Goal: Task Accomplishment & Management: Complete application form

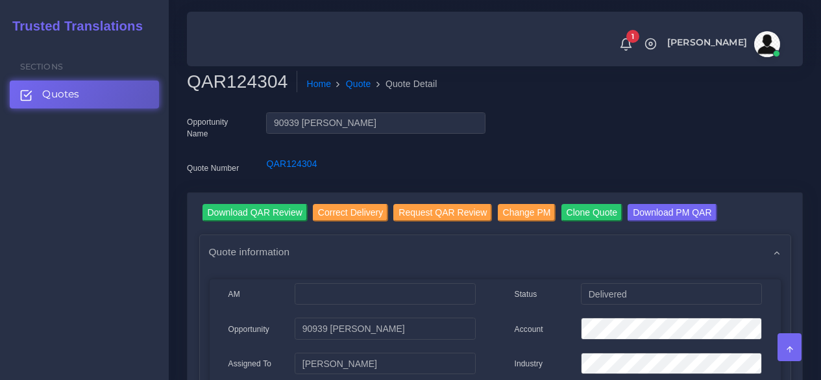
scroll to position [389, 0]
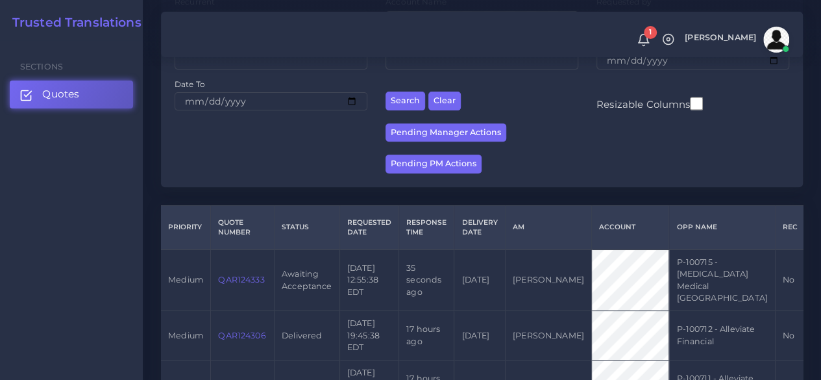
scroll to position [195, 0]
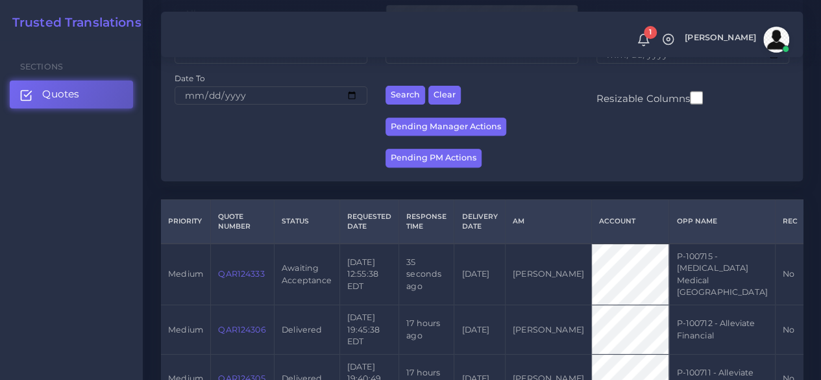
click at [230, 262] on td "QAR124333" at bounding box center [243, 274] width 64 height 62
click at [236, 269] on link "QAR124333" at bounding box center [241, 274] width 46 height 10
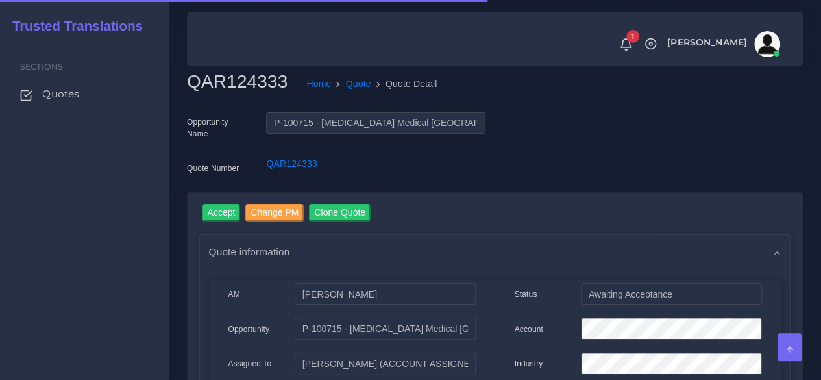
click at [221, 82] on h2 "QAR124333" at bounding box center [242, 82] width 110 height 22
copy h2 "QAR124333"
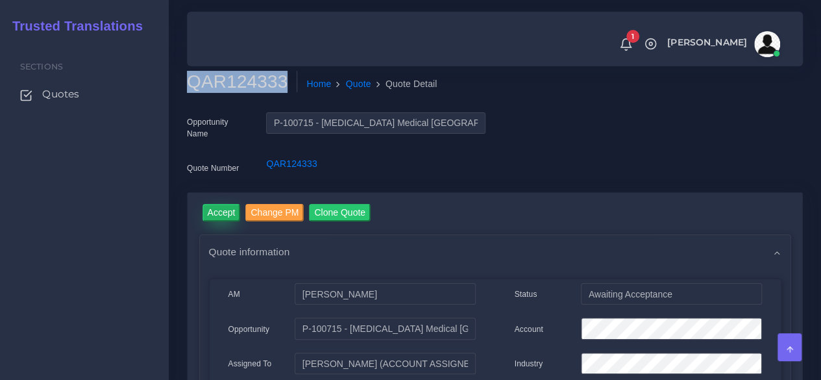
click at [221, 219] on input "Accept" at bounding box center [222, 213] width 38 height 18
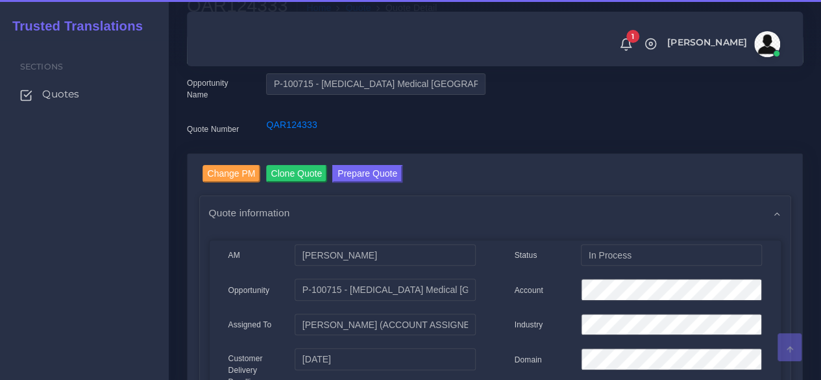
scroll to position [195, 0]
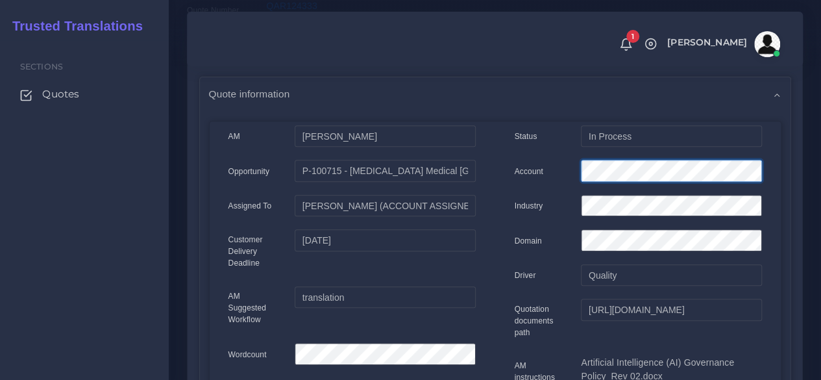
click at [518, 151] on div "Status In Process Account Industry Domain Driver Quality" at bounding box center [638, 368] width 286 height 486
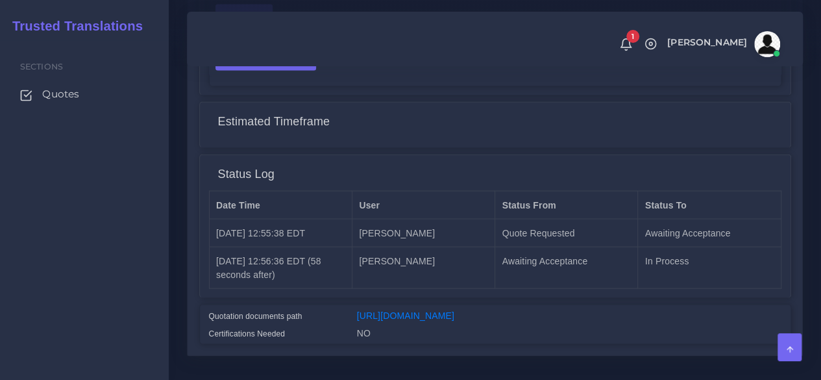
scroll to position [1092, 0]
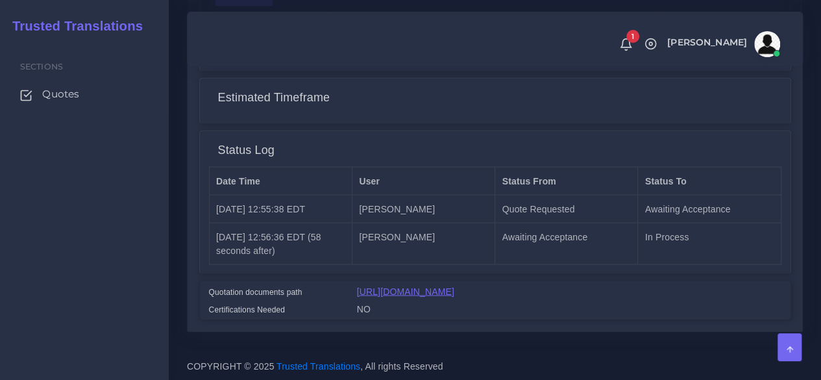
click at [424, 286] on link "https://workdrive.zoho.com/fgoh3e43b1a1fe2124b65bedd7c3c51a0e040/teams/fgoh3e43…" at bounding box center [405, 291] width 97 height 10
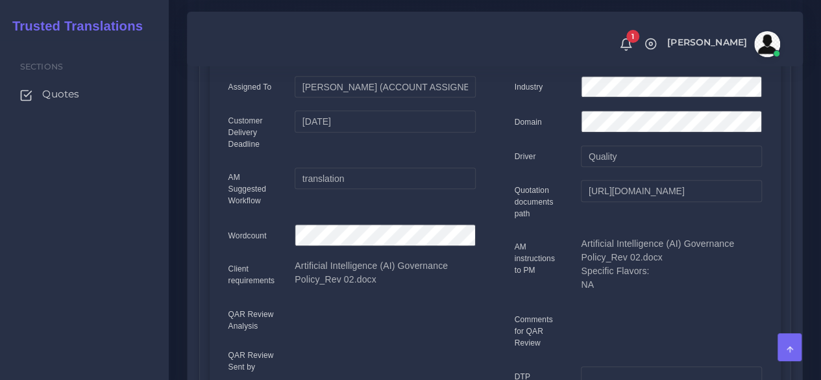
scroll to position [0, 0]
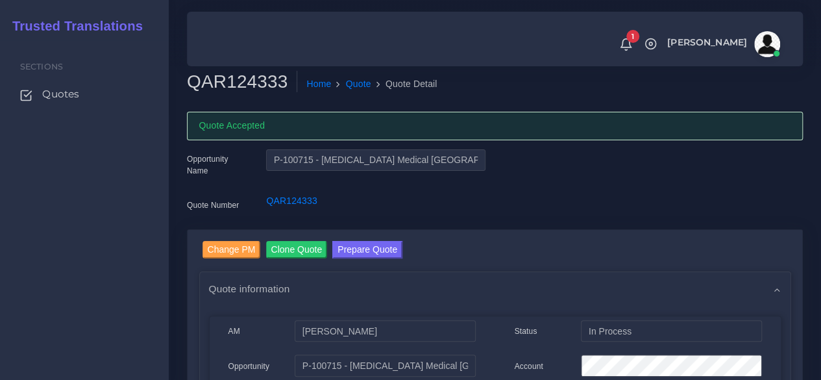
click at [369, 243] on button "Prepare Quote" at bounding box center [367, 250] width 70 height 18
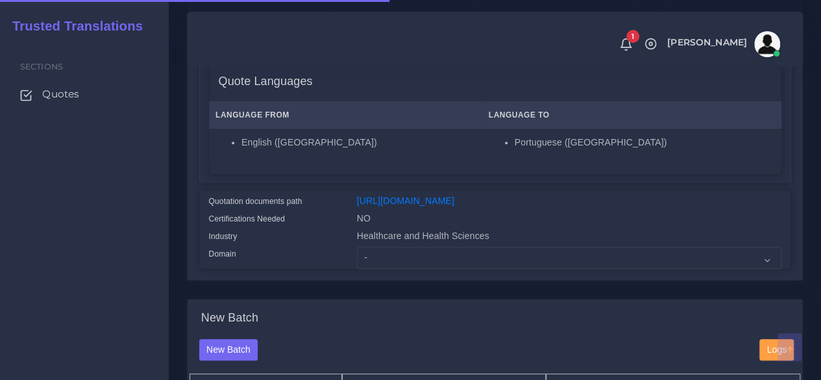
scroll to position [260, 0]
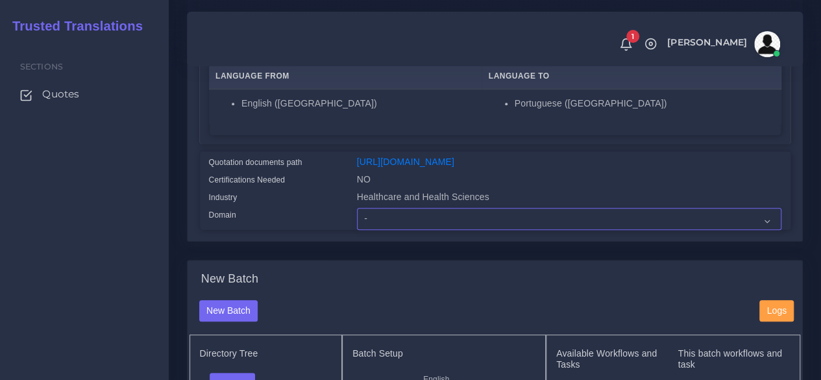
click at [374, 230] on select "- Advertising and Media Agriculture, Forestry and Fishing Architecture, Buildin…" at bounding box center [569, 219] width 424 height 22
click at [357, 230] on select "- Advertising and Media Agriculture, Forestry and Fishing Architecture, Buildin…" at bounding box center [569, 219] width 424 height 22
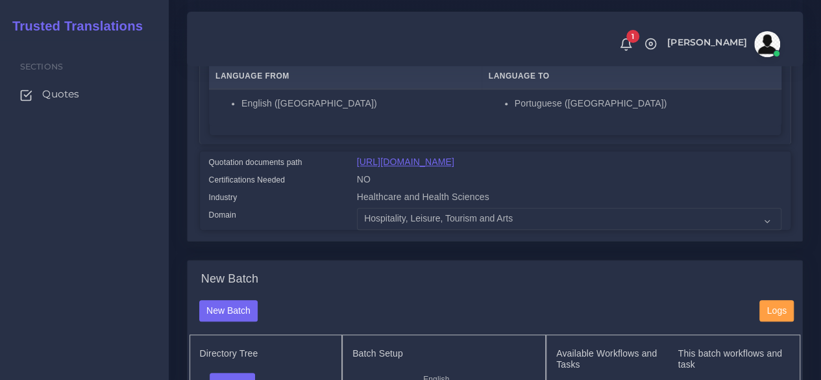
click at [414, 167] on link "[URL][DOMAIN_NAME]" at bounding box center [405, 161] width 97 height 10
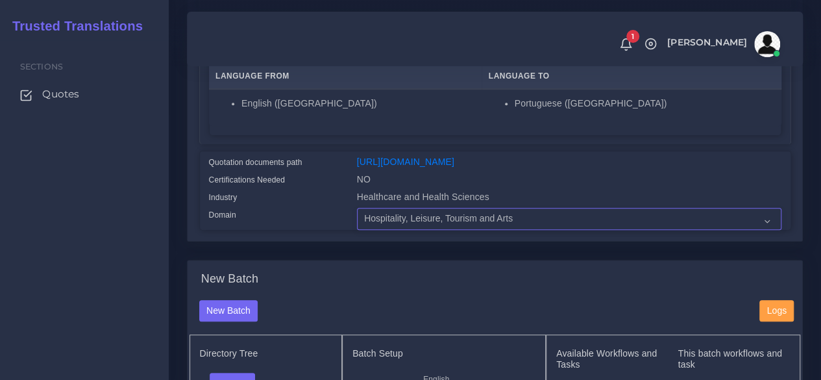
click at [412, 230] on select "- Advertising and Media Agriculture, Forestry and Fishing Architecture, Buildin…" at bounding box center [569, 219] width 424 height 22
select select "Healthcare and Health Sciences"
click at [357, 230] on select "- Advertising and Media Agriculture, Forestry and Fishing Architecture, Buildin…" at bounding box center [569, 219] width 424 height 22
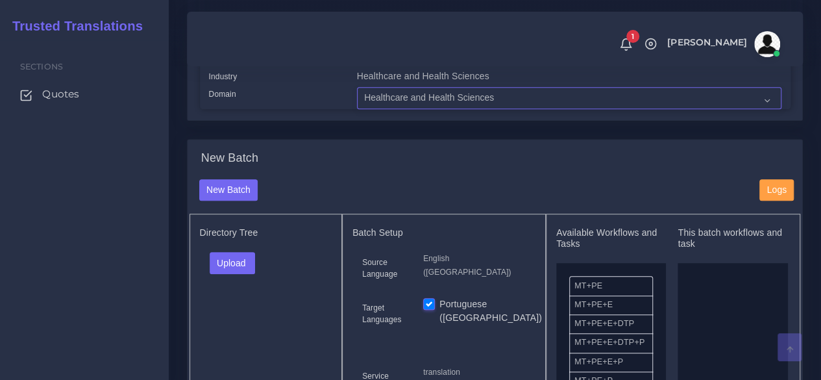
scroll to position [519, 0]
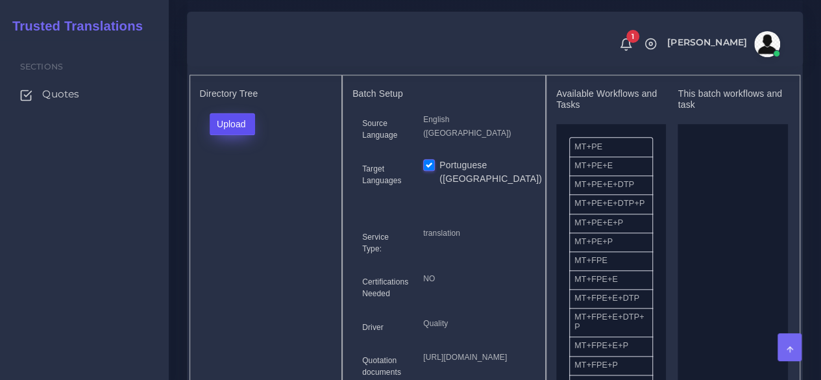
click at [242, 135] on button "Upload" at bounding box center [233, 124] width 46 height 22
click at [240, 181] on label "Files" at bounding box center [255, 173] width 90 height 16
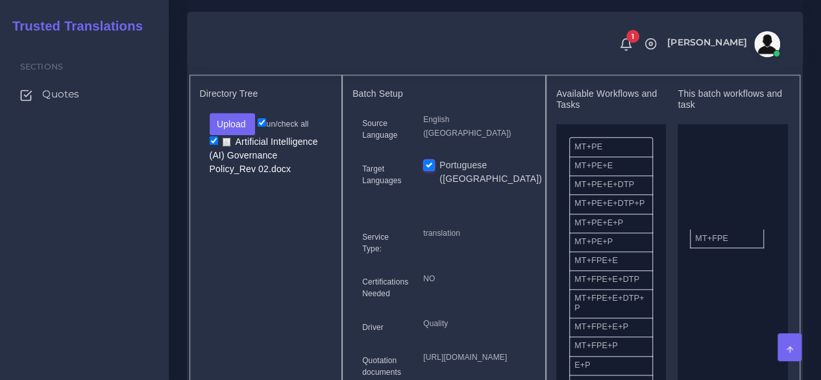
drag, startPoint x: 617, startPoint y: 289, endPoint x: 737, endPoint y: 258, distance: 124.5
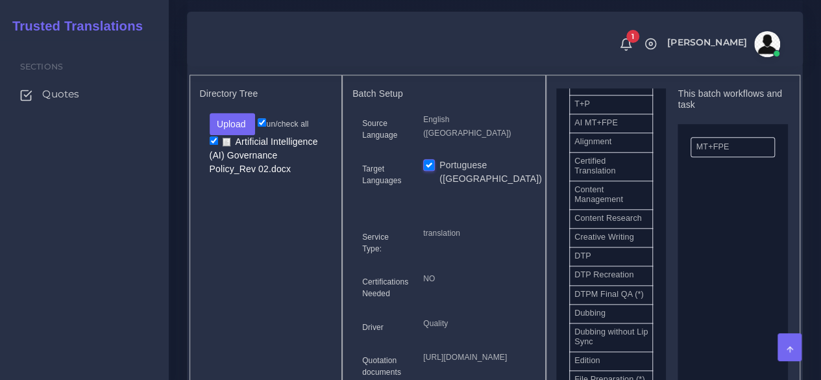
scroll to position [389, 0]
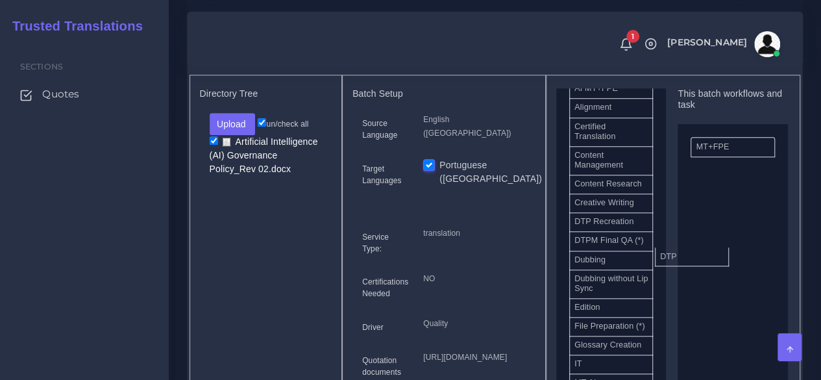
drag, startPoint x: 689, startPoint y: 275, endPoint x: 702, endPoint y: 276, distance: 13.0
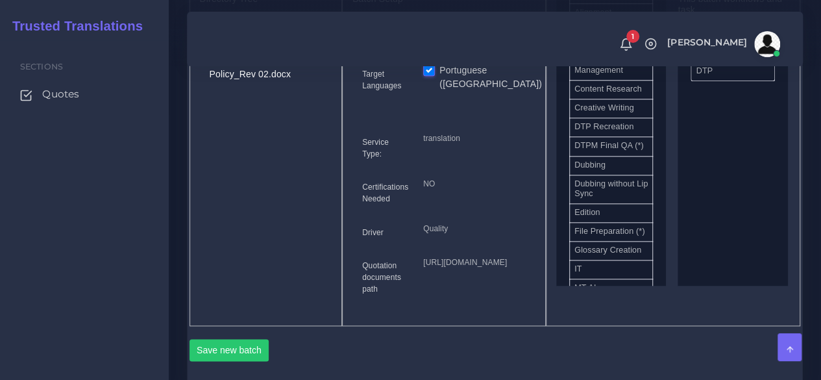
scroll to position [779, 0]
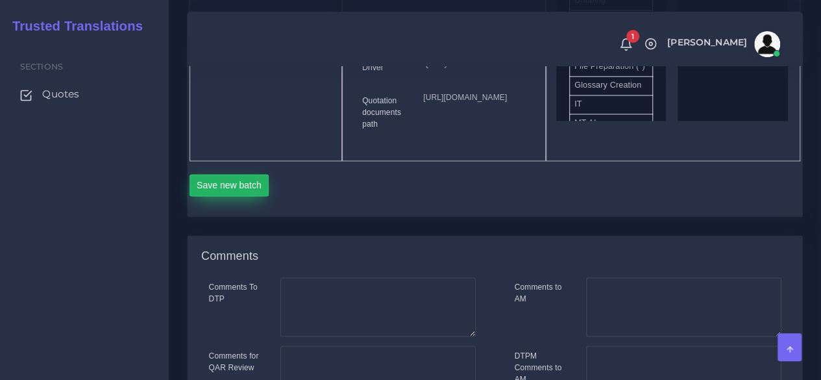
click at [250, 196] on button "Save new batch" at bounding box center [230, 185] width 80 height 22
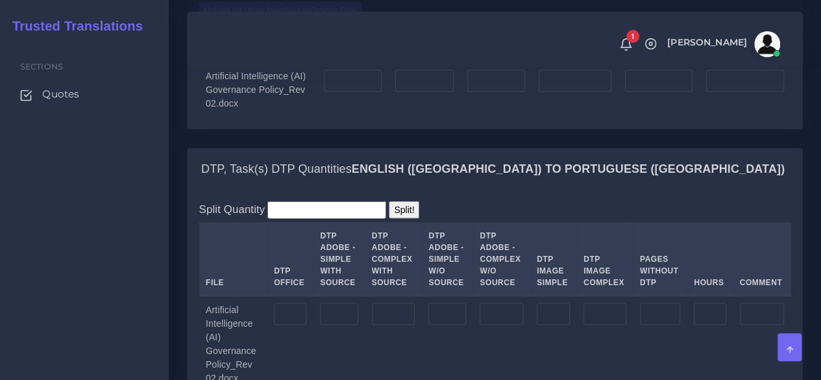
scroll to position [1298, 0]
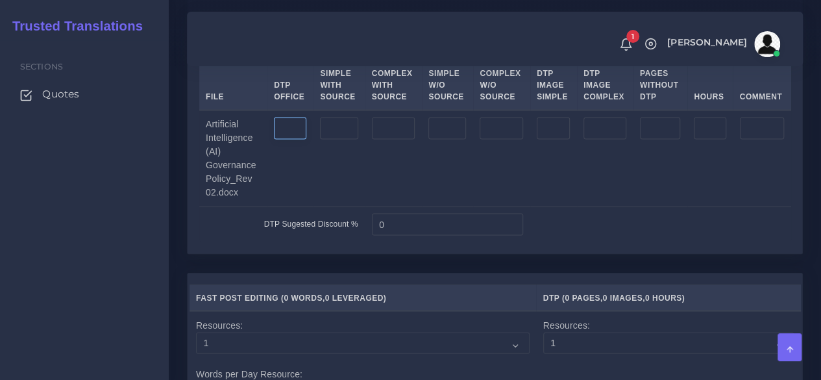
click at [277, 140] on input "number" at bounding box center [290, 128] width 32 height 22
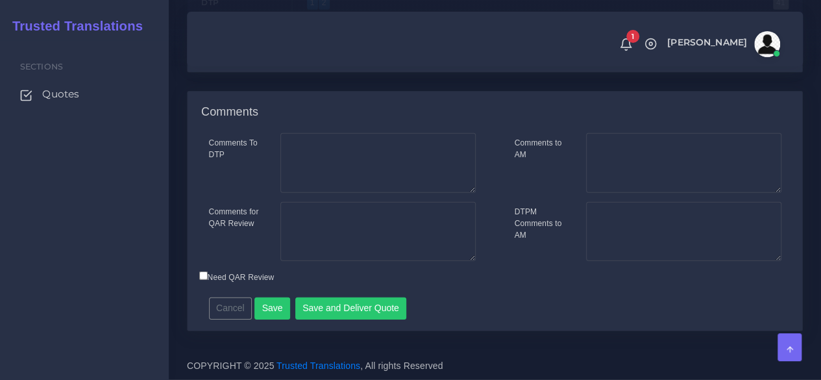
scroll to position [1928, 0]
type input "8"
drag, startPoint x: 273, startPoint y: 310, endPoint x: 292, endPoint y: 224, distance: 88.4
click at [273, 311] on button "Save" at bounding box center [272, 308] width 36 height 22
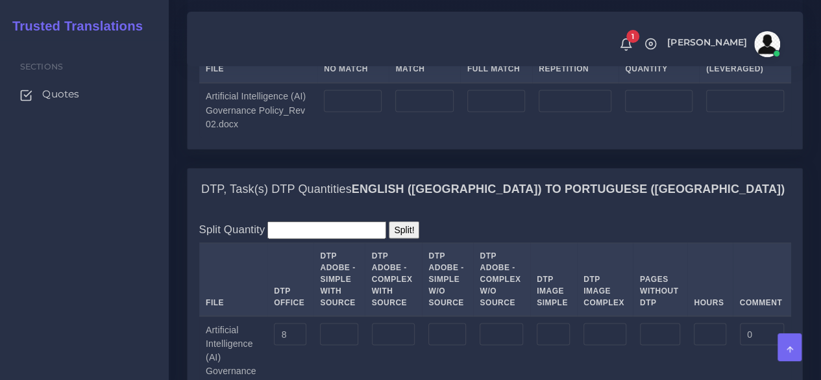
scroll to position [1103, 0]
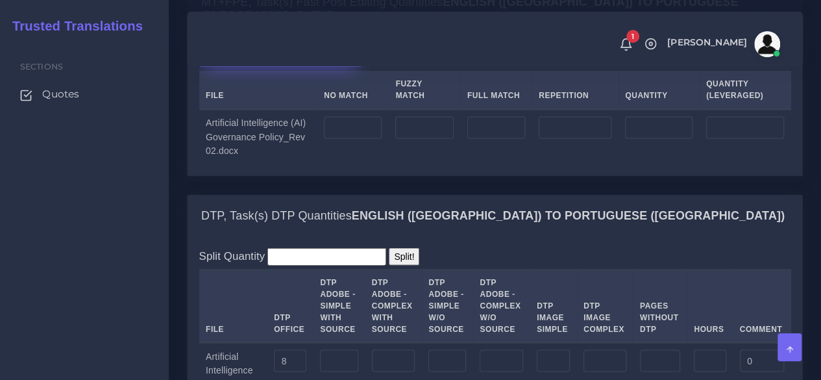
click at [260, 66] on label "Upload WC from MemSource/Trados CSV" at bounding box center [280, 57] width 163 height 18
click at [0, 0] on input "Upload WC from MemSource/Trados CSV" at bounding box center [0, 0] width 0 height 0
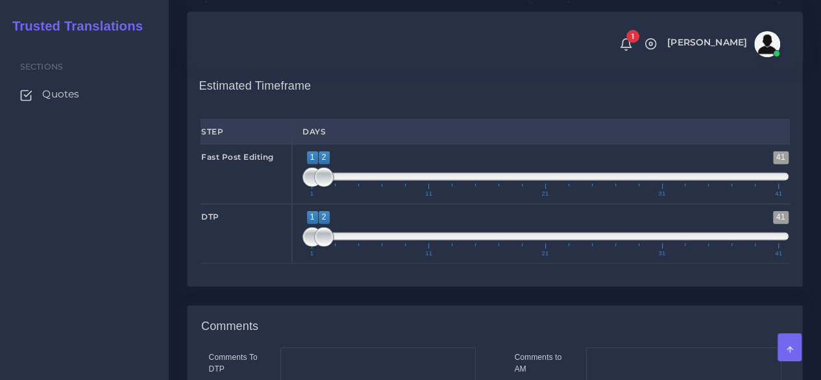
scroll to position [1753, 0]
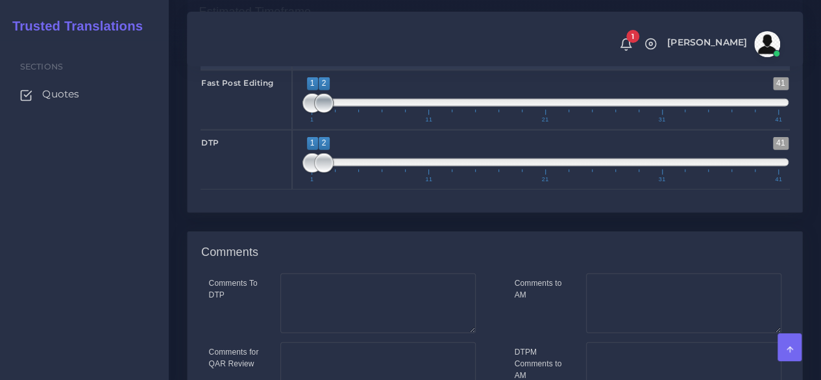
type input "1;1"
drag, startPoint x: 324, startPoint y: 178, endPoint x: 298, endPoint y: 182, distance: 26.2
click at [298, 130] on div "1 41 1 2 1 — 2 1 11 21 31 41 1;1" at bounding box center [545, 100] width 507 height 60
type input "1;1"
drag, startPoint x: 326, startPoint y: 241, endPoint x: 279, endPoint y: 241, distance: 47.4
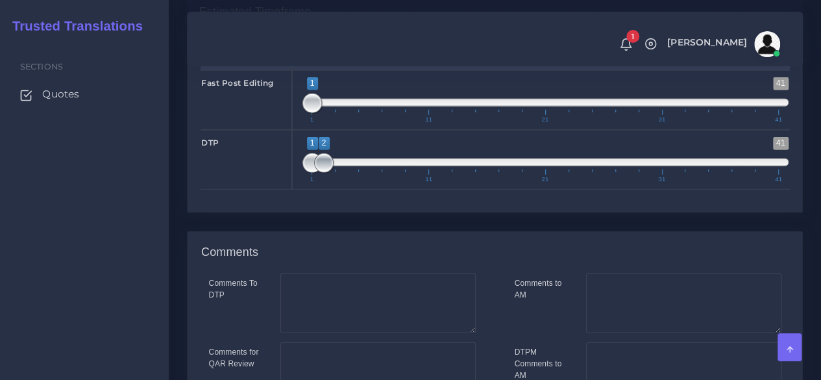
click at [280, 190] on div "DTP 1 41 1 2 1 — 2 1 11 21 31 41 1;1" at bounding box center [495, 160] width 608 height 60
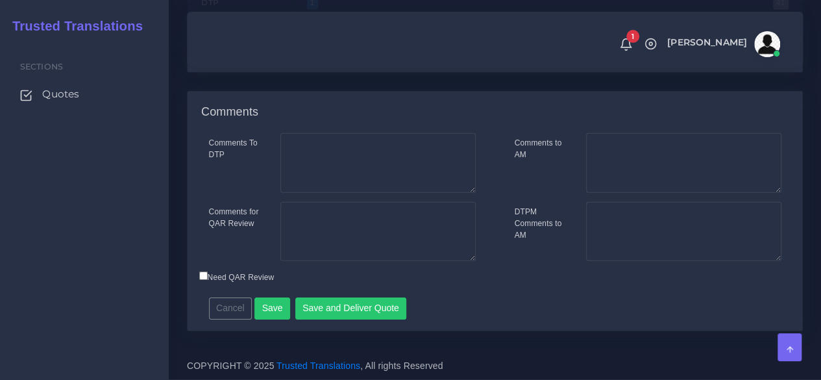
scroll to position [1964, 0]
click at [335, 304] on button "Save and Deliver Quote" at bounding box center [351, 308] width 112 height 22
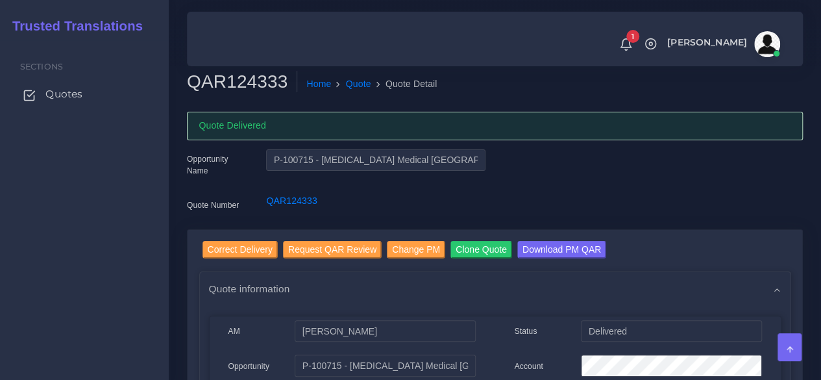
click at [74, 90] on span "Quotes" at bounding box center [63, 94] width 37 height 14
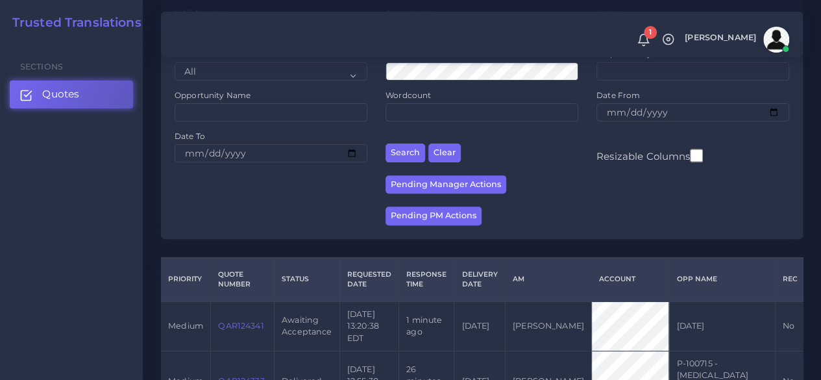
scroll to position [325, 0]
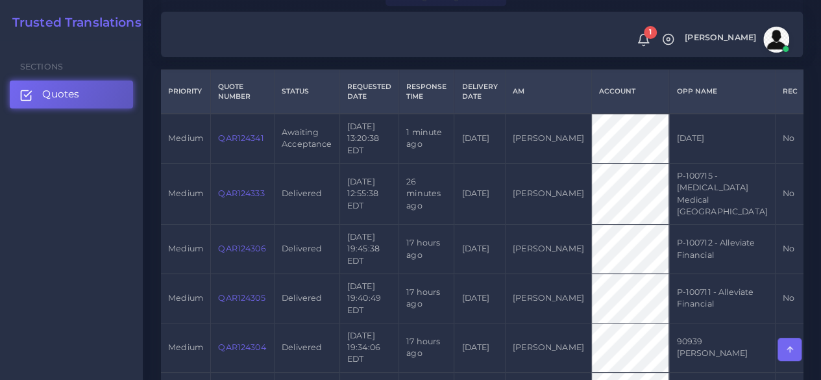
click at [235, 143] on link "QAR124341" at bounding box center [240, 138] width 45 height 10
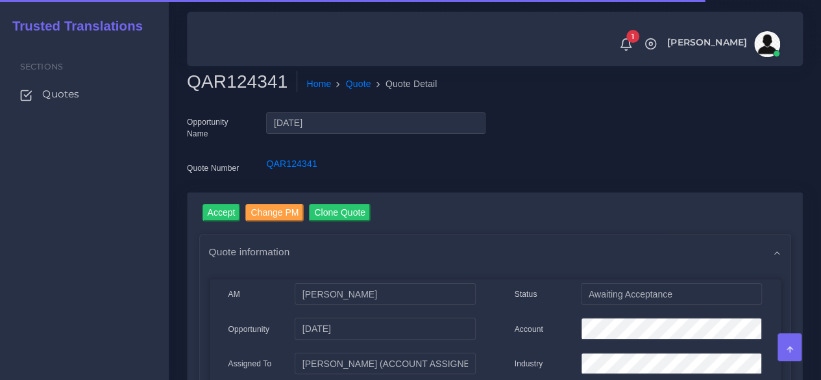
click at [213, 82] on h2 "QAR124341" at bounding box center [242, 82] width 110 height 22
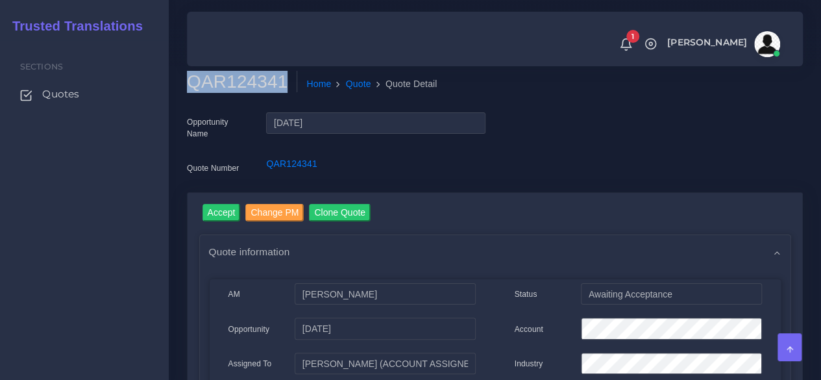
copy h2 "QAR124341"
click at [228, 219] on input "Accept" at bounding box center [222, 213] width 38 height 18
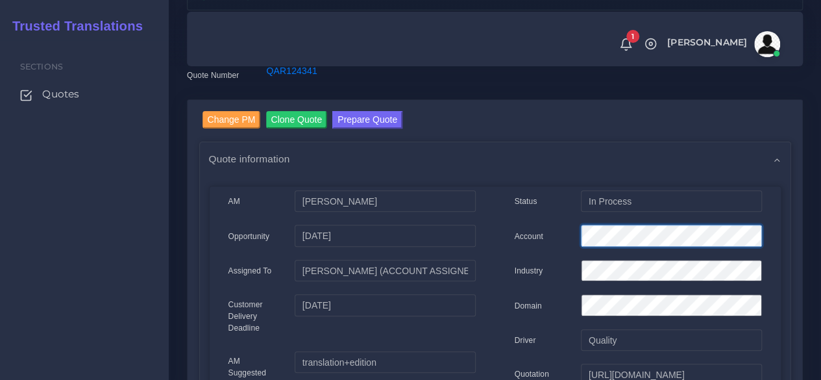
scroll to position [0, 67]
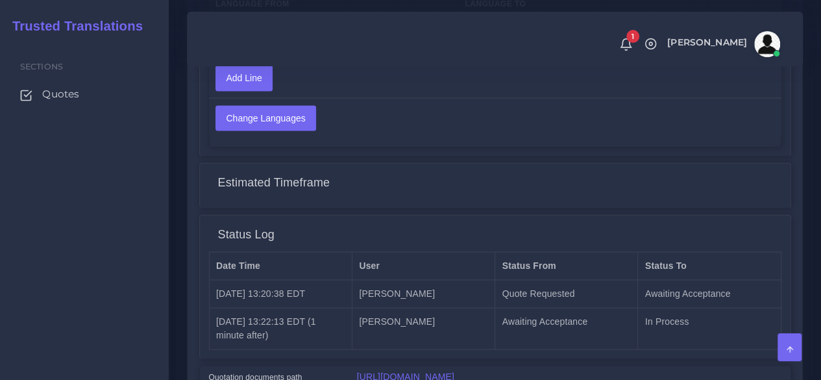
scroll to position [1092, 0]
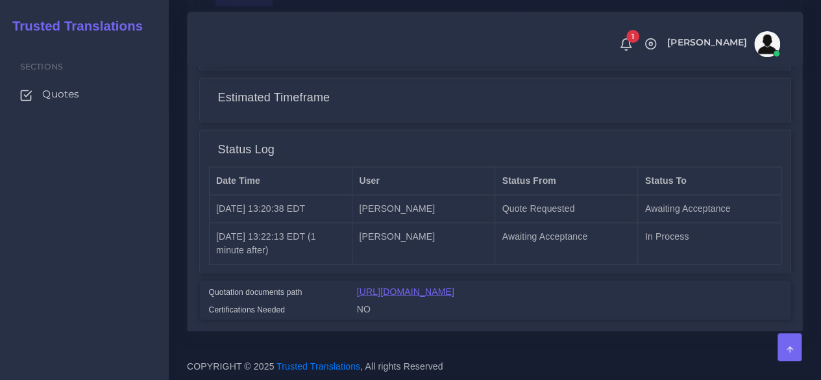
click at [426, 286] on link "[URL][DOMAIN_NAME]" at bounding box center [405, 291] width 97 height 10
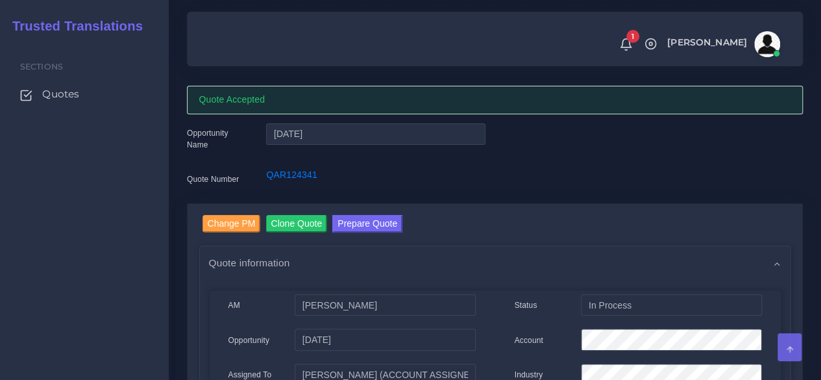
scroll to position [0, 0]
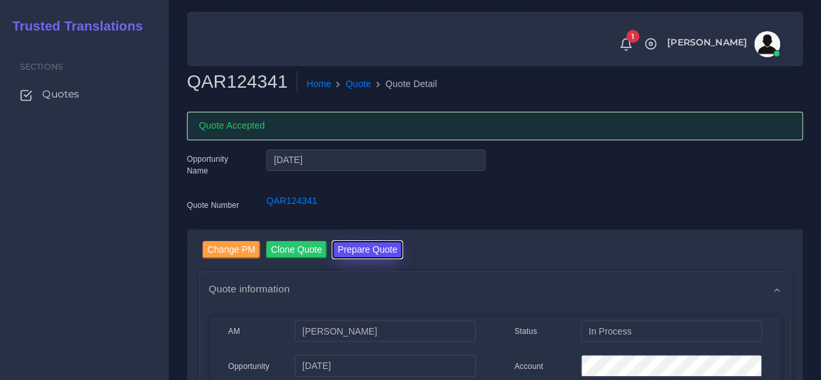
click at [359, 251] on button "Prepare Quote" at bounding box center [367, 250] width 70 height 18
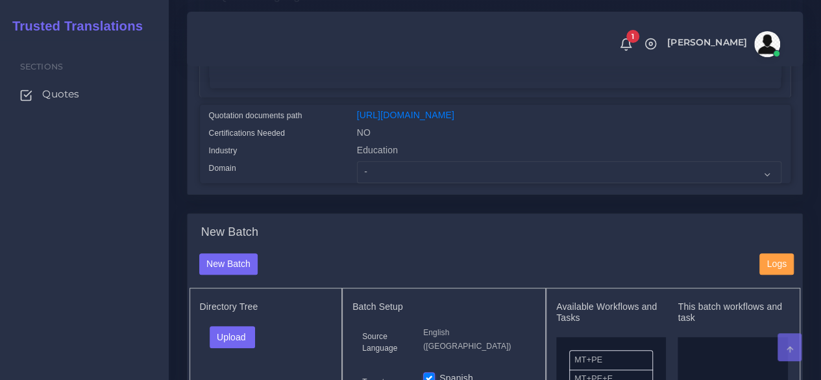
scroll to position [325, 0]
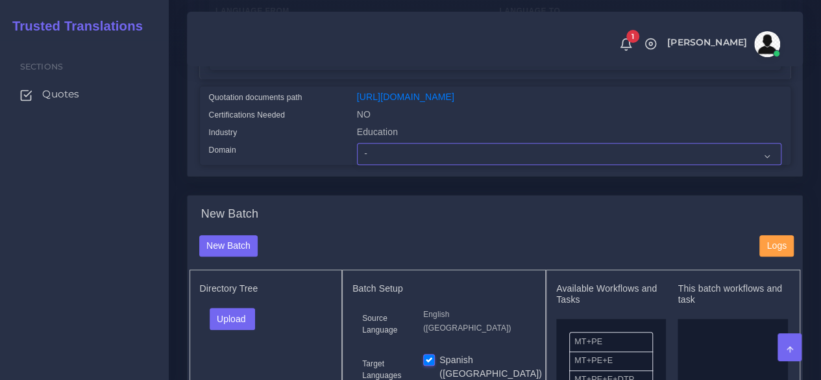
click at [380, 165] on select "- Advertising and Media Agriculture, Forestry and Fishing Architecture, Buildin…" at bounding box center [569, 154] width 424 height 22
select select "Education"
click at [357, 165] on select "- Advertising and Media Agriculture, Forestry and Fishing Architecture, Buildin…" at bounding box center [569, 154] width 424 height 22
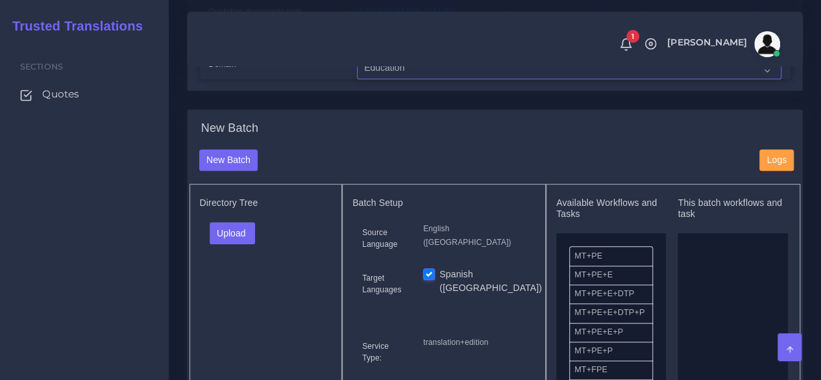
scroll to position [519, 0]
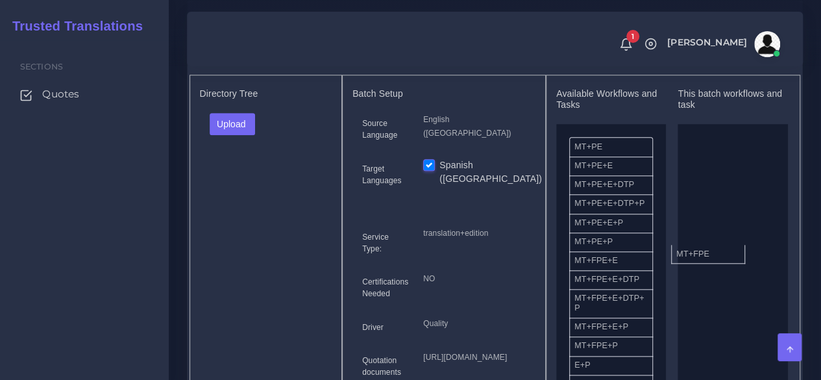
drag, startPoint x: 615, startPoint y: 287, endPoint x: 716, endPoint y: 272, distance: 102.4
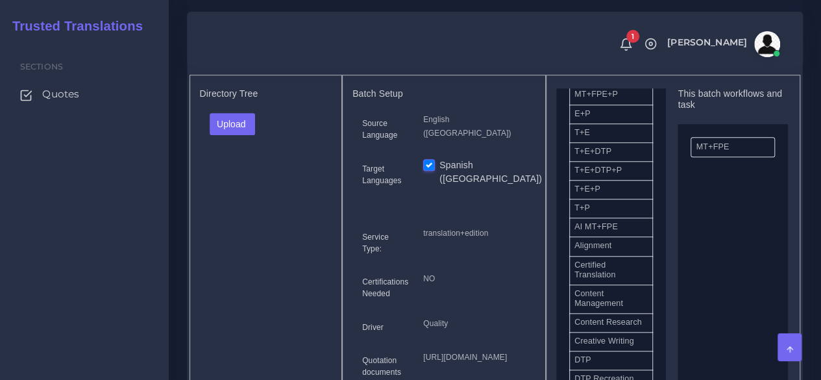
scroll to position [389, 0]
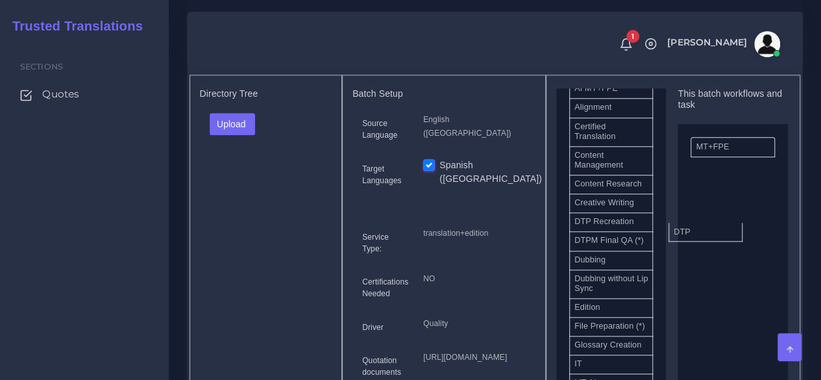
drag, startPoint x: 615, startPoint y: 262, endPoint x: 732, endPoint y: 258, distance: 117.6
click at [234, 135] on button "Upload" at bounding box center [233, 124] width 46 height 22
click at [241, 181] on label "Files" at bounding box center [255, 173] width 90 height 16
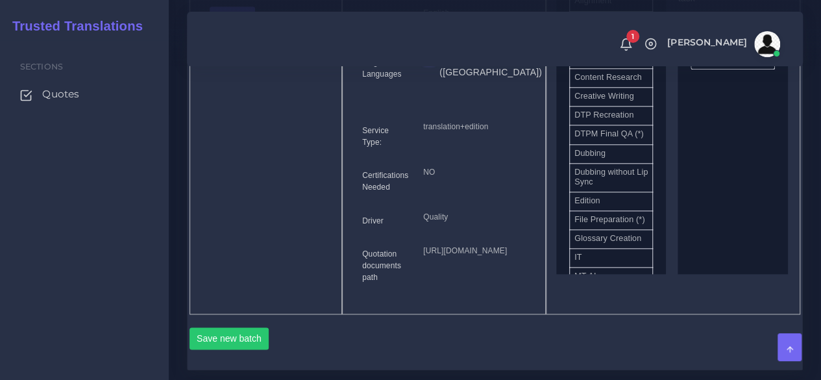
scroll to position [779, 0]
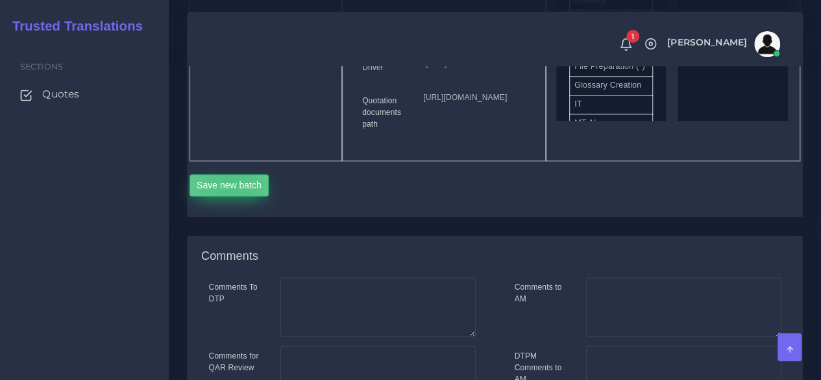
click at [232, 196] on button "Save new batch" at bounding box center [230, 185] width 80 height 22
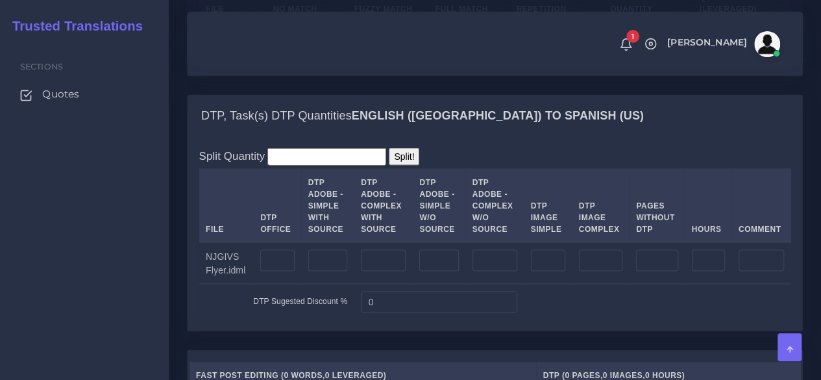
scroll to position [1233, 0]
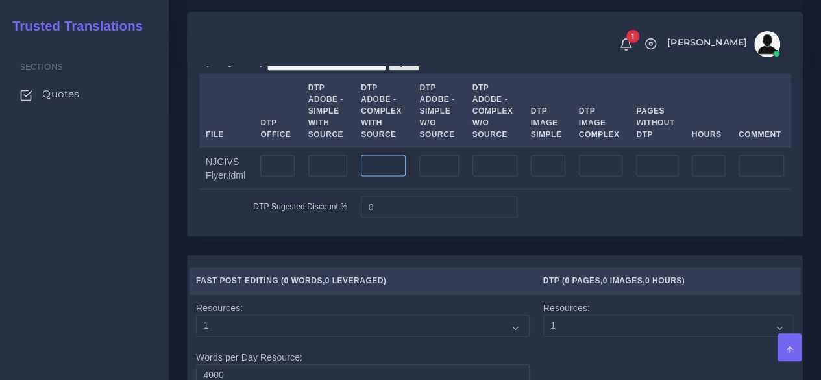
click at [373, 177] on input "number" at bounding box center [383, 166] width 45 height 22
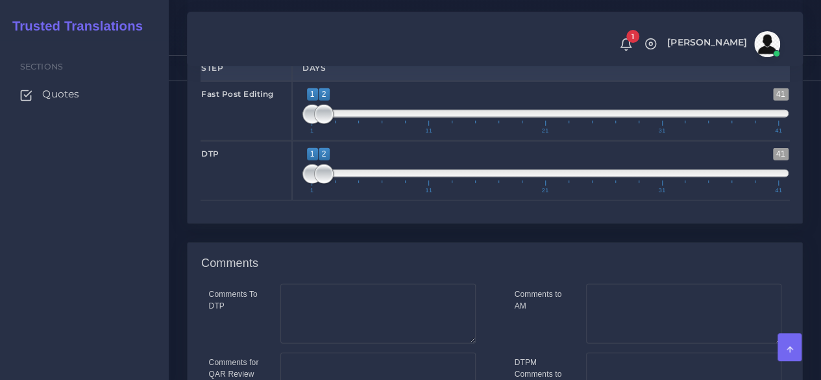
scroll to position [1859, 0]
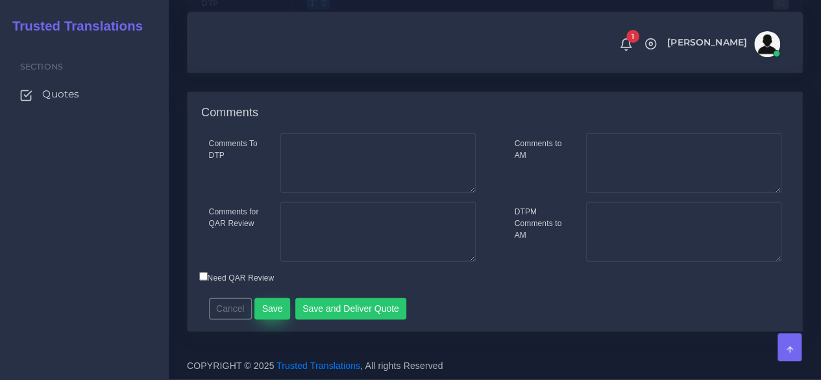
type input "1"
click at [271, 314] on button "Save" at bounding box center [272, 309] width 36 height 22
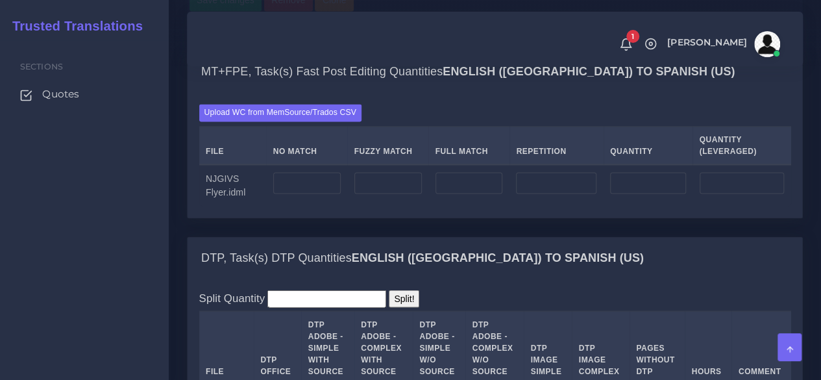
scroll to position [1039, 0]
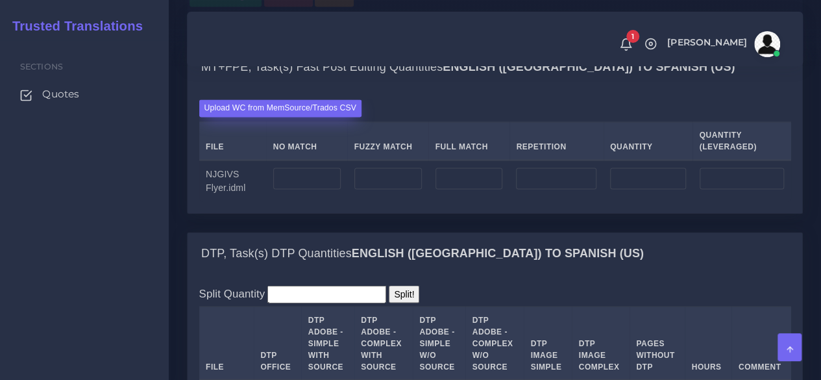
click at [310, 117] on label "Upload WC from MemSource/Trados CSV" at bounding box center [280, 108] width 163 height 18
click at [0, 0] on input "Upload WC from MemSource/Trados CSV" at bounding box center [0, 0] width 0 height 0
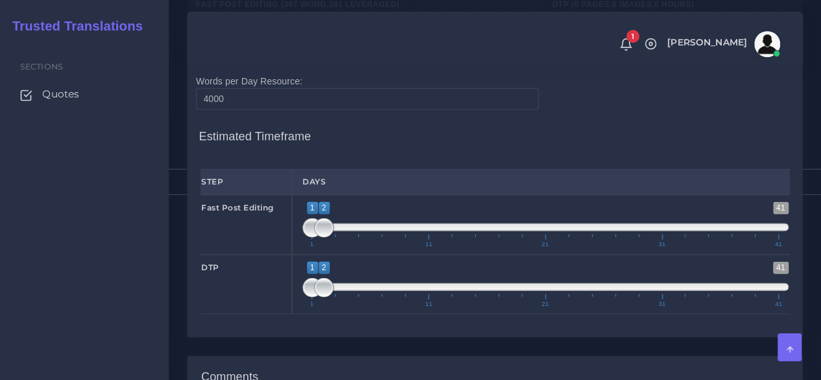
scroll to position [1558, 0]
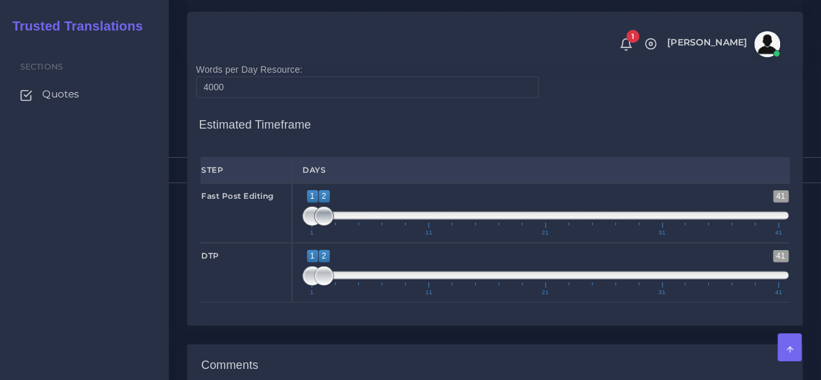
type input "1;1"
drag, startPoint x: 330, startPoint y: 301, endPoint x: 279, endPoint y: 301, distance: 50.6
click at [279, 243] on div "Fast Post Editing 1 41 1 2 1 — 2 1 11 21 31 41 1;1" at bounding box center [495, 213] width 608 height 60
type input "1;1"
drag, startPoint x: 328, startPoint y: 363, endPoint x: 275, endPoint y: 351, distance: 54.5
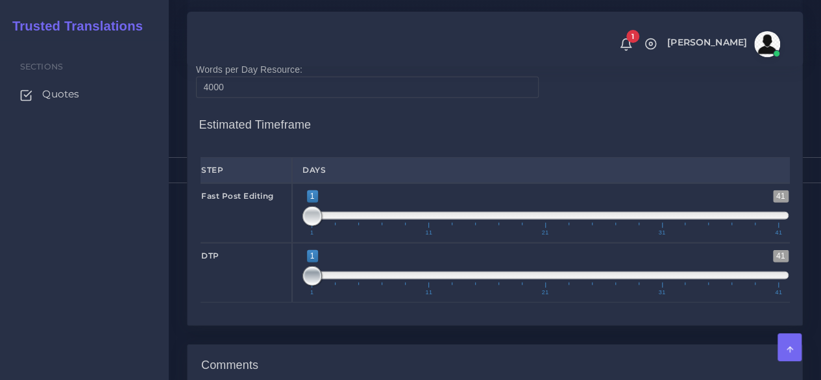
click at [275, 302] on div "DTP 1 41 1 1 1 — 1 1 11 21 31 41 1;1" at bounding box center [495, 273] width 608 height 60
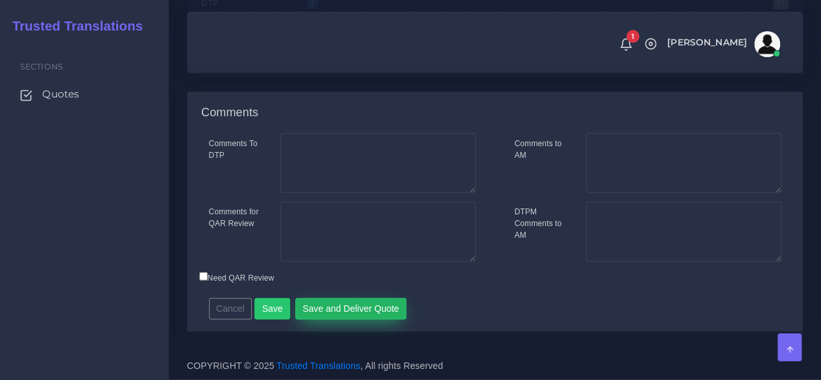
click at [324, 304] on button "Save and Deliver Quote" at bounding box center [351, 309] width 112 height 22
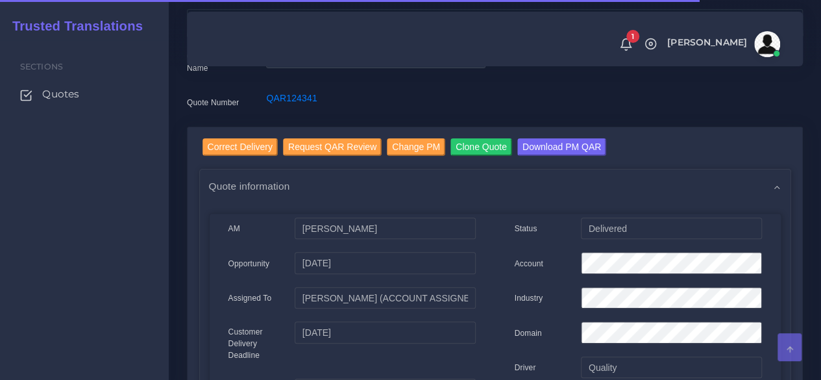
scroll to position [195, 0]
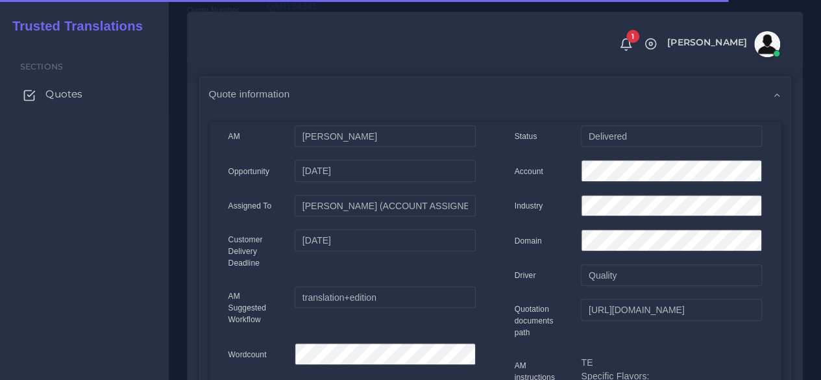
click at [52, 97] on span "Quotes" at bounding box center [63, 94] width 37 height 14
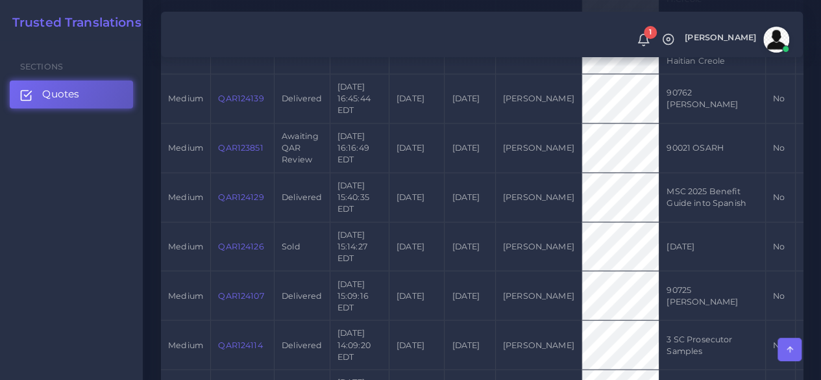
scroll to position [1558, 0]
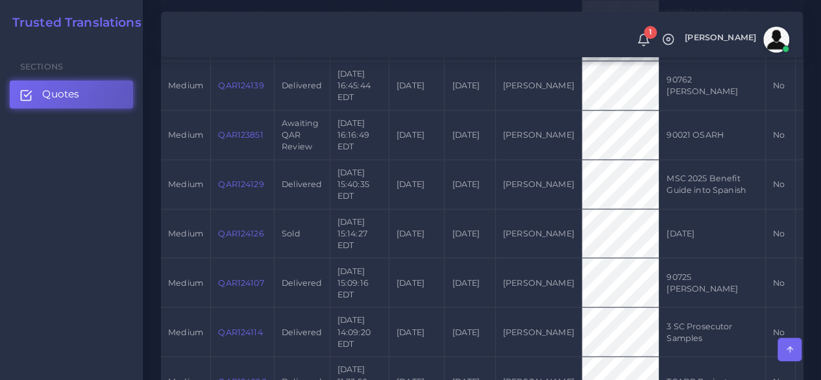
click at [251, 160] on td "QAR123851" at bounding box center [243, 134] width 64 height 49
click at [248, 140] on link "QAR123851" at bounding box center [240, 135] width 45 height 10
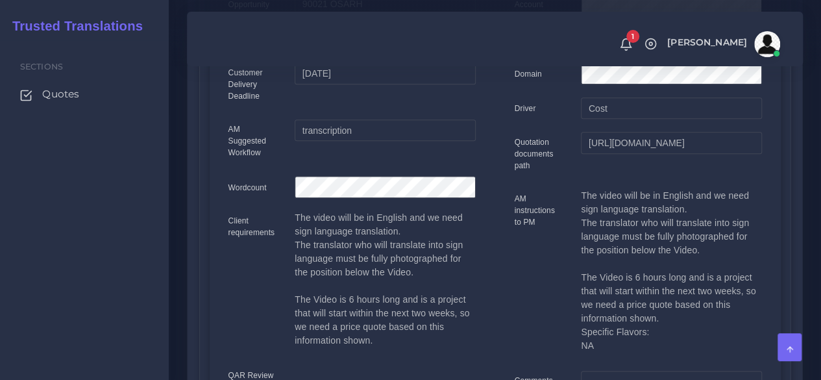
scroll to position [389, 0]
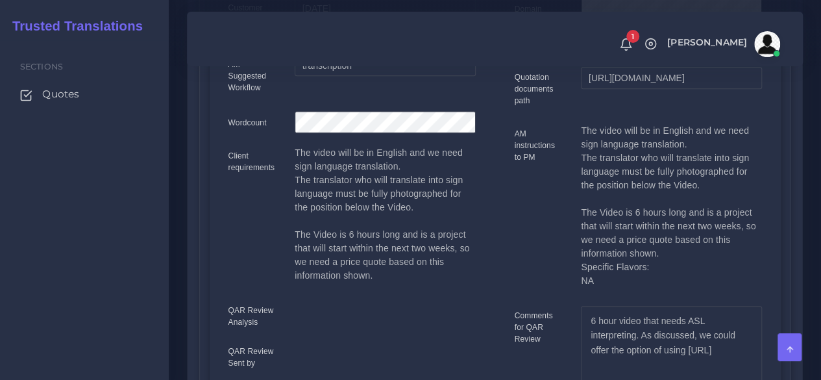
drag, startPoint x: 296, startPoint y: 154, endPoint x: 394, endPoint y: 277, distance: 156.5
click at [394, 277] on p "The video will be in English and we need sign language translation. The transla…" at bounding box center [385, 214] width 180 height 136
copy p "The video will be in English and we need sign language translation. The transla…"
click at [75, 92] on span "Quotes" at bounding box center [63, 94] width 37 height 14
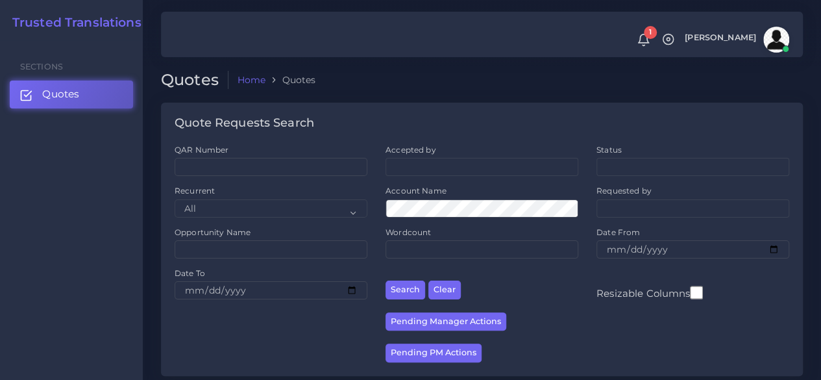
scroll to position [325, 0]
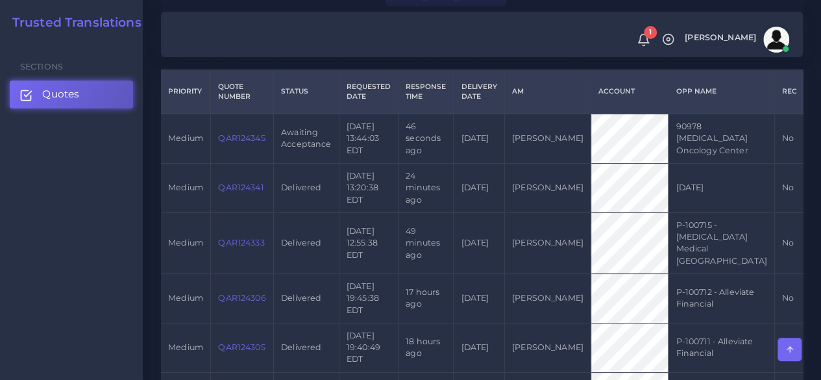
click at [255, 136] on link "QAR124345" at bounding box center [241, 138] width 47 height 10
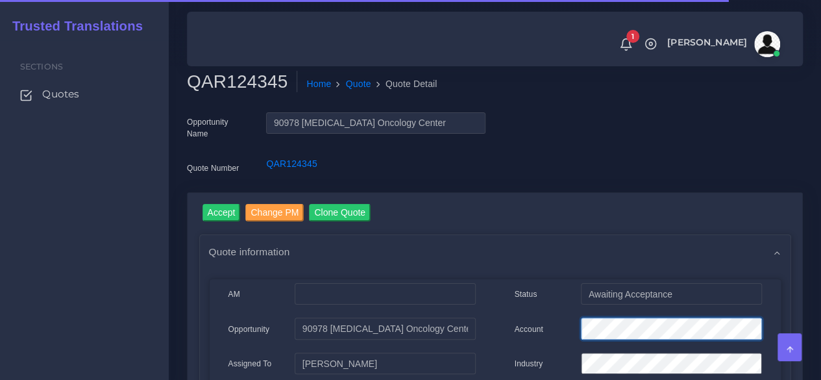
click at [543, 320] on div "Account" at bounding box center [638, 330] width 267 height 26
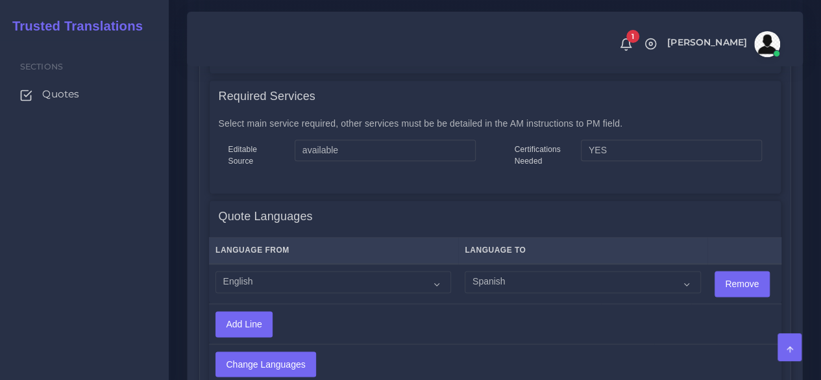
scroll to position [714, 0]
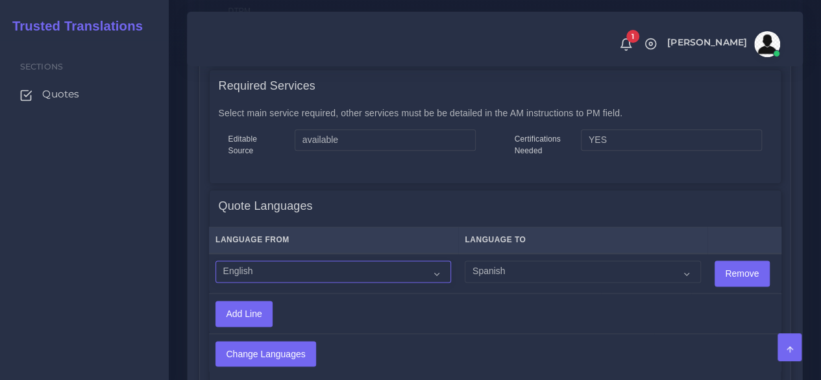
click at [325, 275] on select "Acoli Afar Afrikaans Akan Akateko Albanian American Sign Language (ASL) Amharic…" at bounding box center [333, 271] width 236 height 22
select select "14001"
click at [215, 261] on select "Acoli Afar Afrikaans Akan Akateko Albanian American Sign Language (ASL) Amharic…" at bounding box center [333, 271] width 236 height 22
click at [507, 273] on select "Acoli Afar Afrikaans Akan Akateko Albanian American Sign Language (ASL) Amharic…" at bounding box center [583, 271] width 236 height 22
select select "15011"
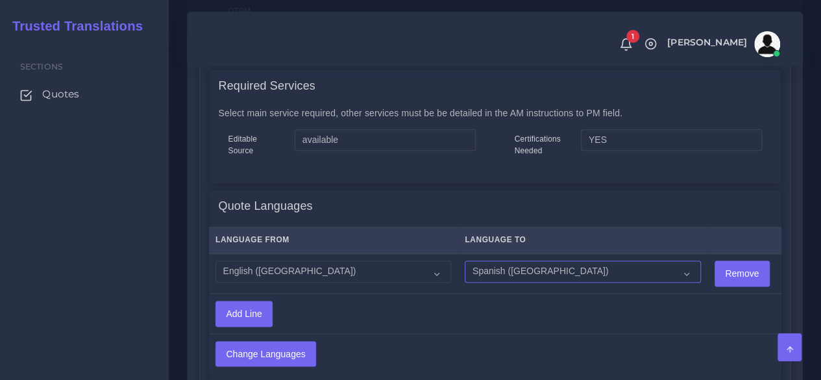
click at [465, 261] on select "Acoli Afar Afrikaans Akan Akateko Albanian American Sign Language (ASL) Amharic…" at bounding box center [583, 271] width 236 height 22
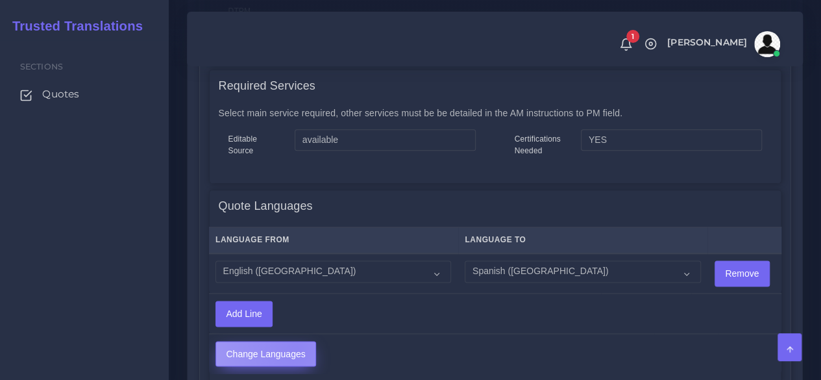
click at [296, 347] on input "Change Languages" at bounding box center [265, 353] width 99 height 25
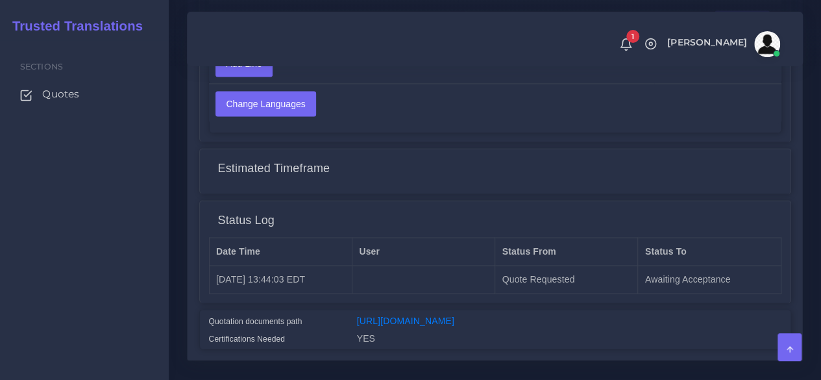
scroll to position [1050, 0]
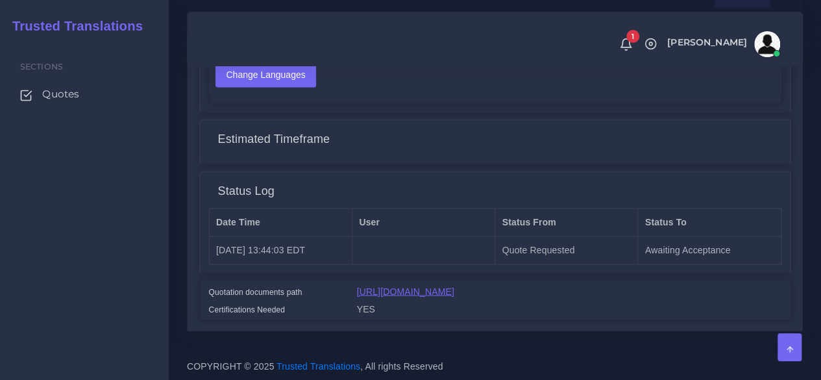
click at [401, 286] on link "https://workdrive.zoho.com/fgoh3e43b1a1fe2124b65bedd7c3c51a0e040/teams/fgoh3e43…" at bounding box center [405, 291] width 97 height 10
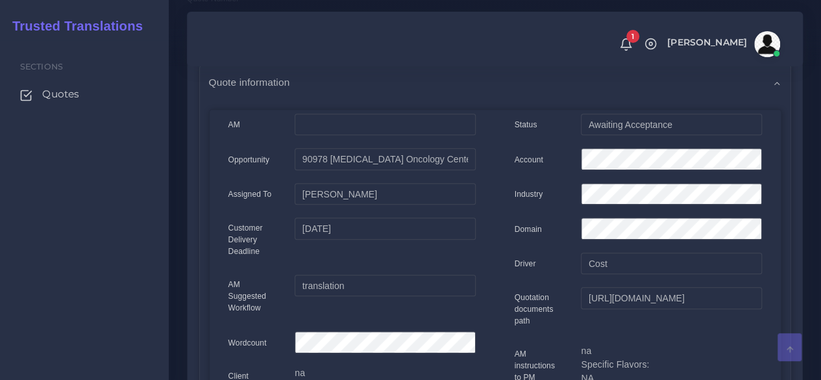
scroll to position [0, 0]
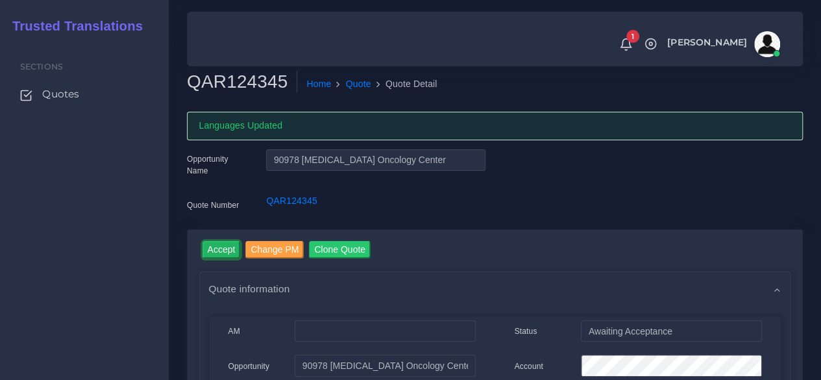
drag, startPoint x: 218, startPoint y: 247, endPoint x: 226, endPoint y: 227, distance: 21.6
click at [218, 247] on input "Accept" at bounding box center [222, 250] width 38 height 18
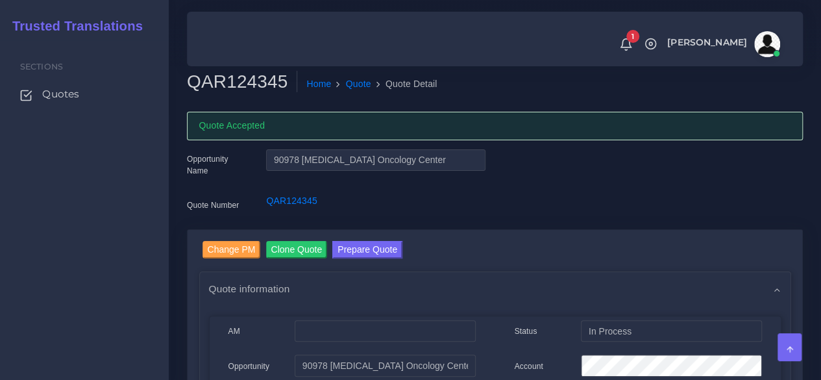
click at [271, 84] on h2 "QAR124345" at bounding box center [242, 82] width 110 height 22
copy h2 "QAR124345"
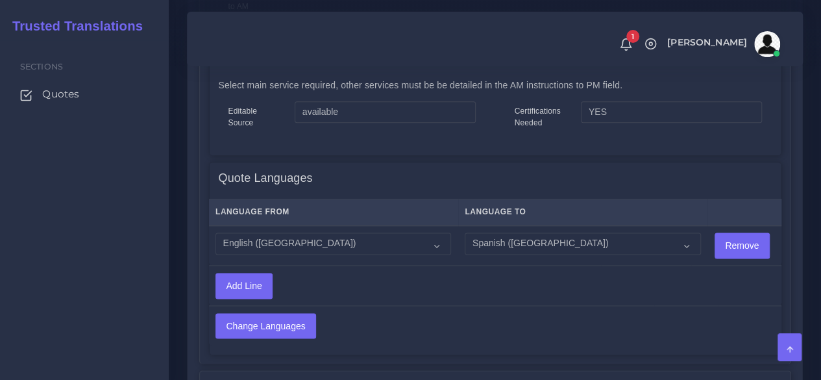
scroll to position [1039, 0]
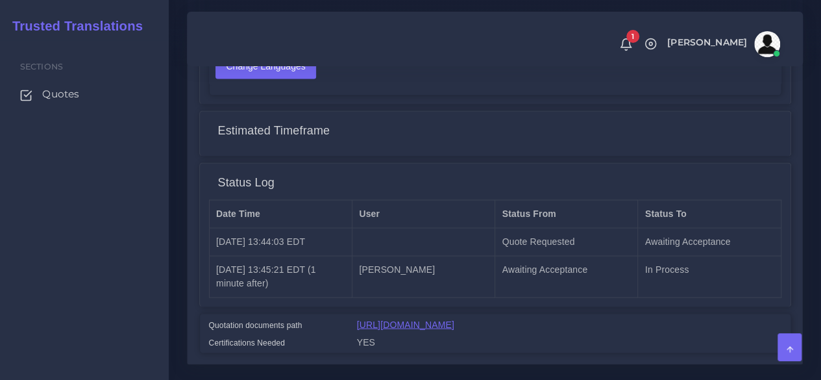
click at [387, 319] on link "[URL][DOMAIN_NAME]" at bounding box center [405, 324] width 97 height 10
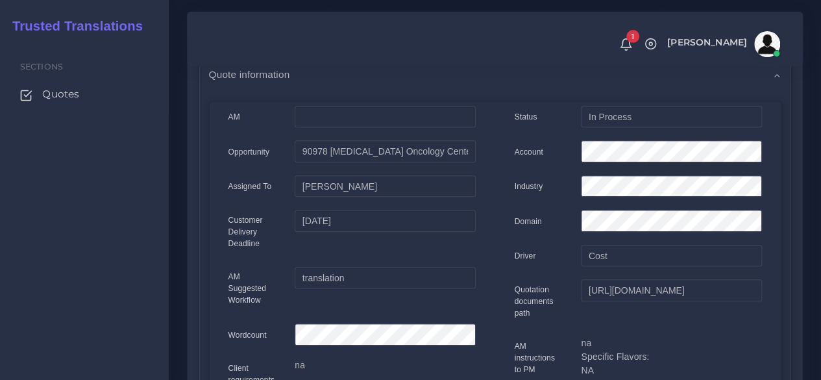
scroll to position [195, 0]
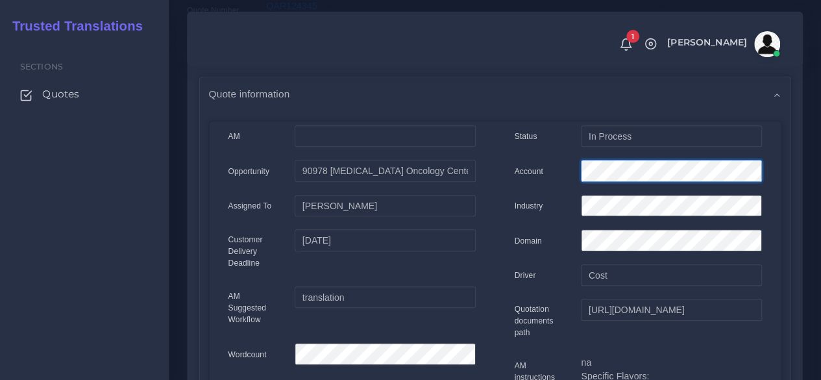
click at [504, 134] on div "Status In Process Account Industry Domain Driver Cost" at bounding box center [638, 368] width 286 height 486
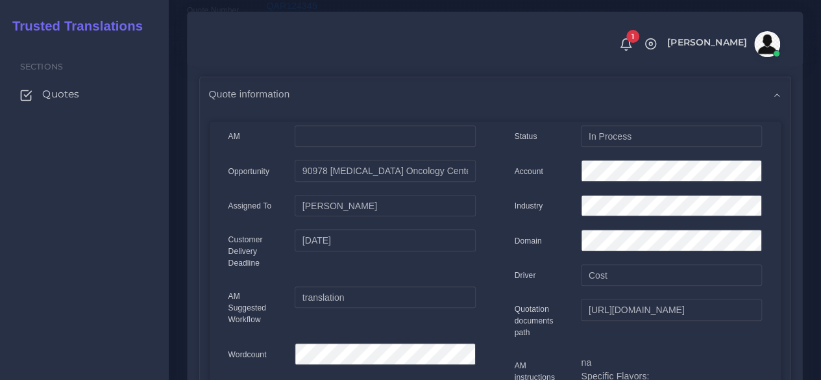
click at [83, 271] on div "Sections Quotes" at bounding box center [84, 209] width 169 height 339
click at [125, 270] on div "Sections Quotes" at bounding box center [84, 209] width 169 height 339
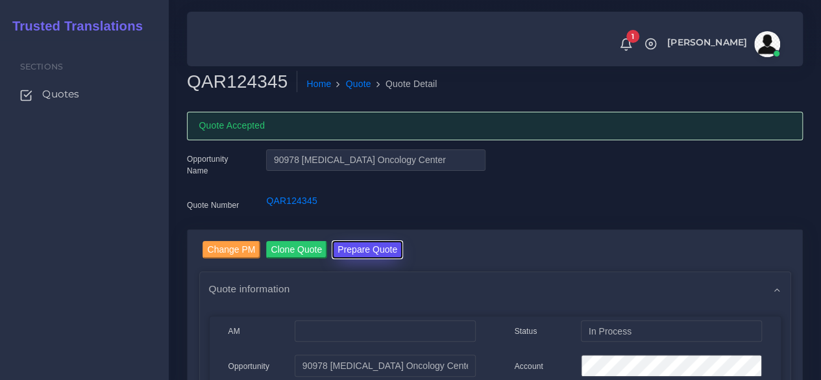
click at [363, 246] on button "Prepare Quote" at bounding box center [367, 250] width 70 height 18
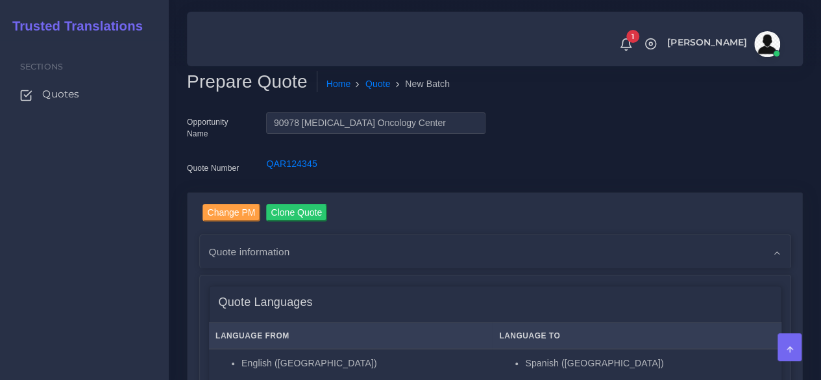
click at [125, 195] on div "Sections Quotes" at bounding box center [84, 209] width 169 height 339
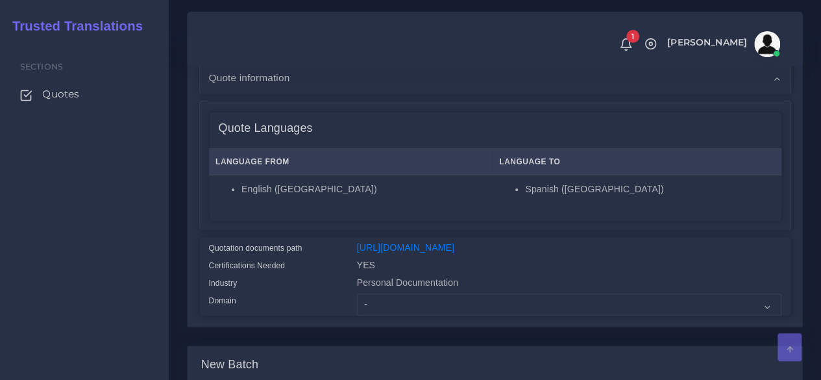
scroll to position [260, 0]
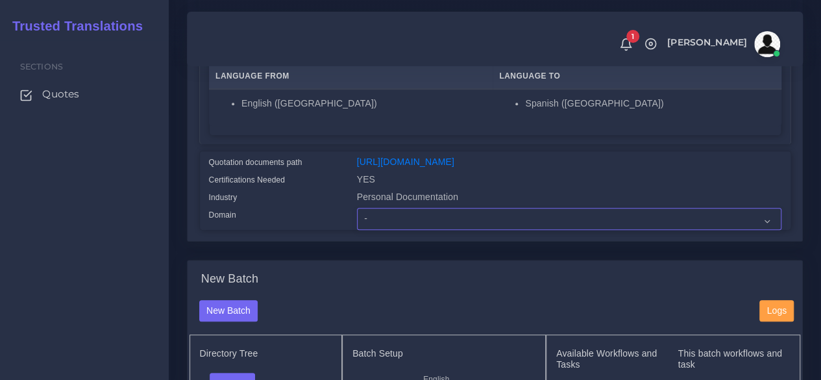
click at [392, 230] on select "- Advertising and Media Agriculture, Forestry and Fishing Architecture, Buildin…" at bounding box center [569, 219] width 424 height 22
select select "Healthcare and Health Sciences"
click at [357, 230] on select "- Advertising and Media Agriculture, Forestry and Fishing Architecture, Buildin…" at bounding box center [569, 219] width 424 height 22
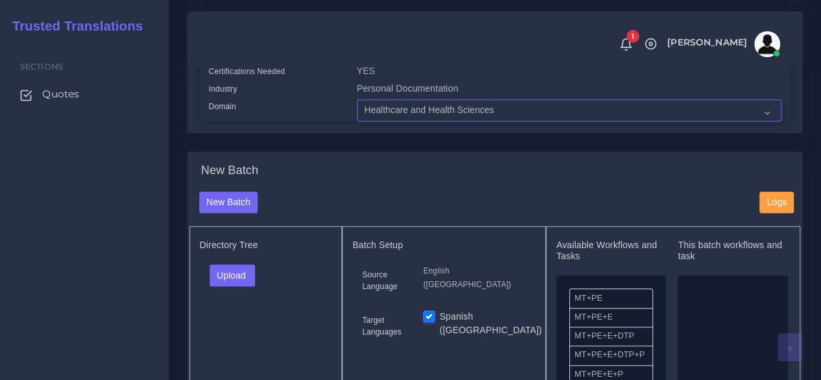
scroll to position [519, 0]
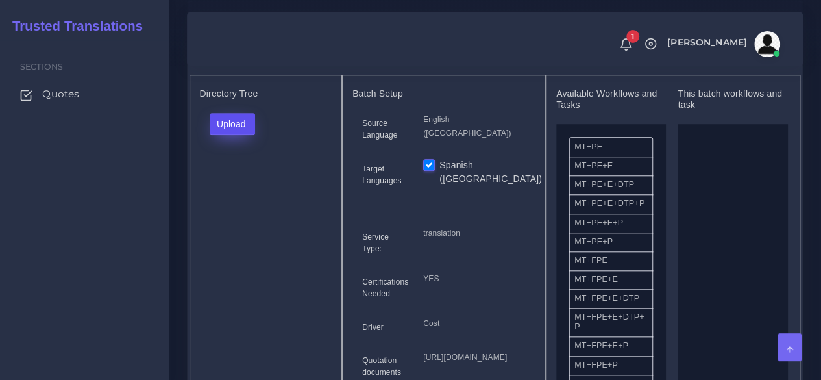
click at [238, 135] on button "Upload" at bounding box center [233, 124] width 46 height 22
click at [238, 181] on label "Files" at bounding box center [255, 173] width 90 height 16
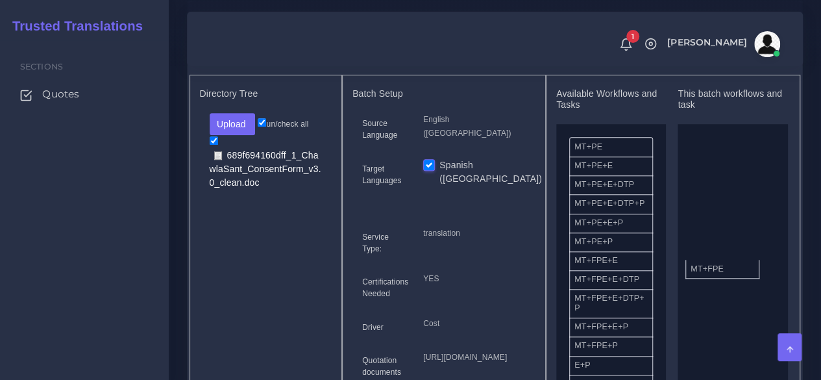
drag, startPoint x: 594, startPoint y: 291, endPoint x: 715, endPoint y: 289, distance: 120.7
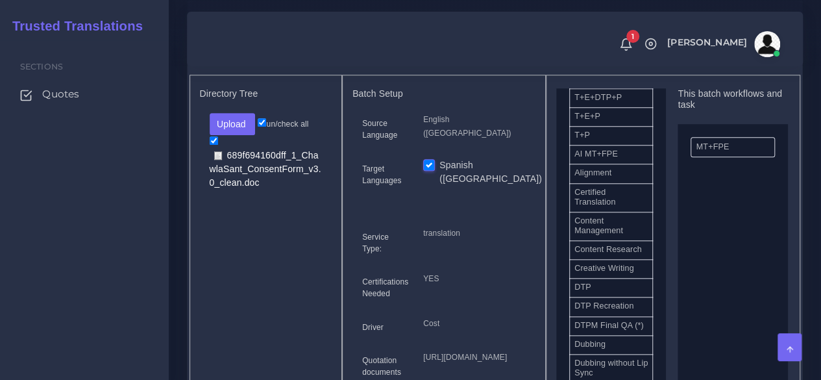
scroll to position [325, 0]
drag, startPoint x: 618, startPoint y: 323, endPoint x: 480, endPoint y: 261, distance: 151.1
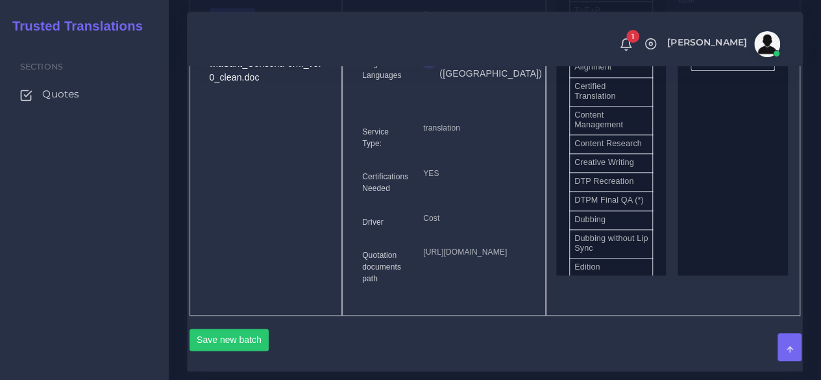
scroll to position [779, 0]
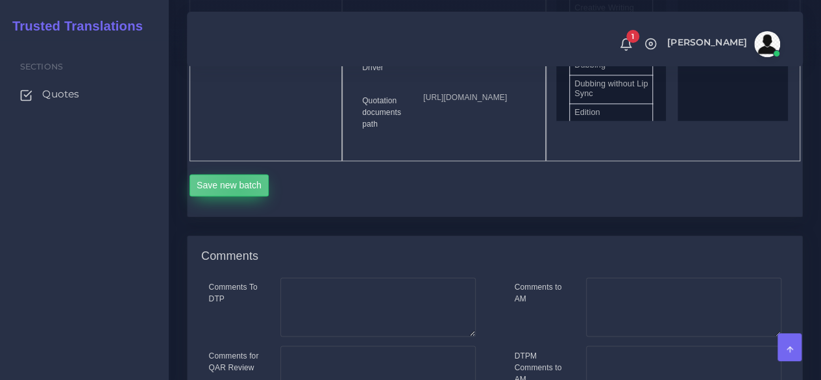
click at [239, 196] on button "Save new batch" at bounding box center [230, 185] width 80 height 22
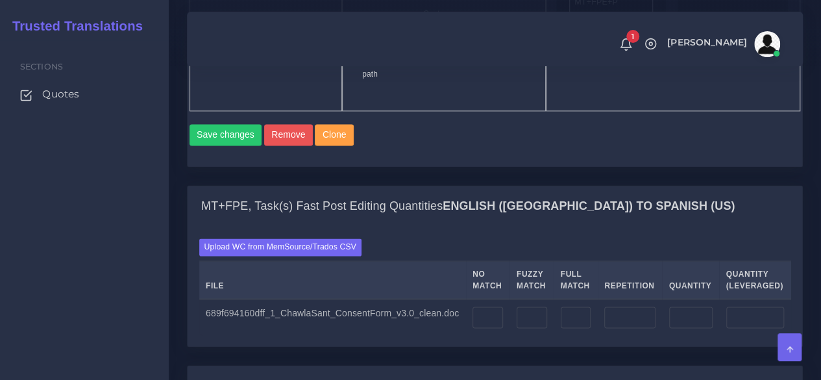
scroll to position [974, 0]
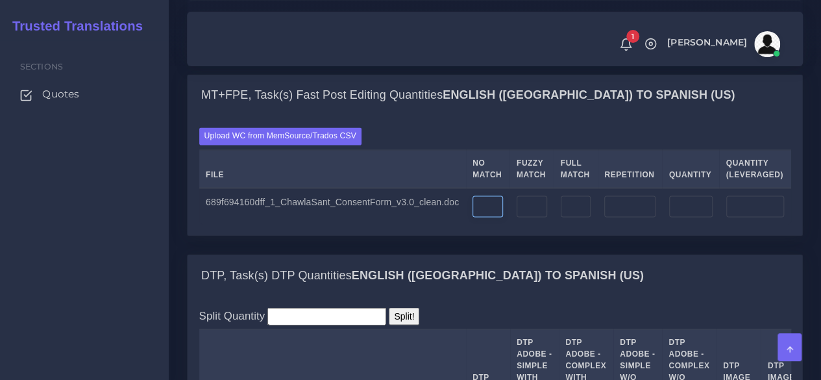
click at [473, 217] on input "number" at bounding box center [488, 206] width 31 height 22
type input "6382"
click at [626, 217] on input "number" at bounding box center [629, 206] width 51 height 22
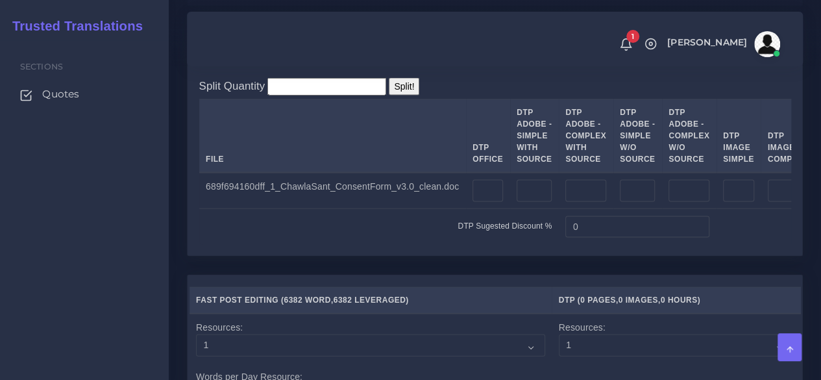
scroll to position [1233, 0]
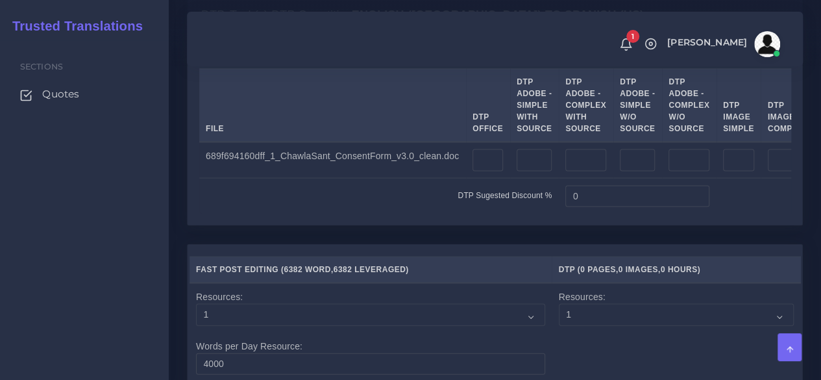
type input "317"
type input "6699"
type input "6461"
click at [481, 171] on input "number" at bounding box center [488, 160] width 31 height 22
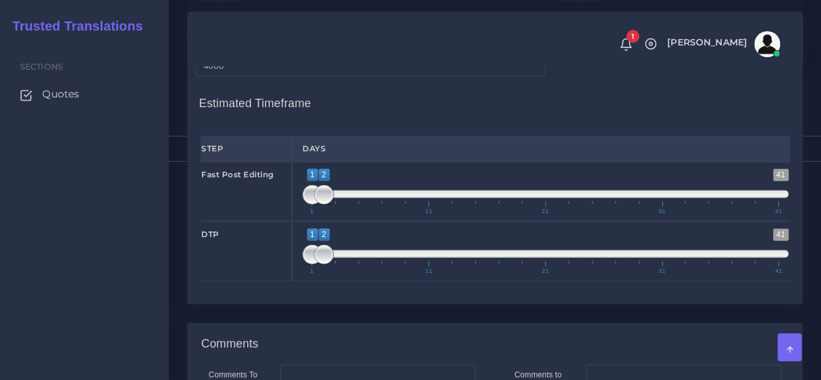
scroll to position [1623, 0]
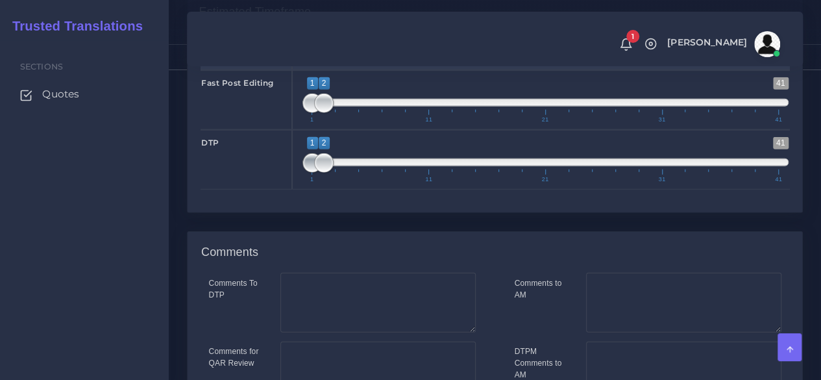
type input "18"
type input "2;2"
drag, startPoint x: 307, startPoint y: 277, endPoint x: 334, endPoint y: 273, distance: 26.9
click at [334, 182] on span "1 41 2 2 2 — 2 1 11 21 31 41" at bounding box center [545, 159] width 486 height 45
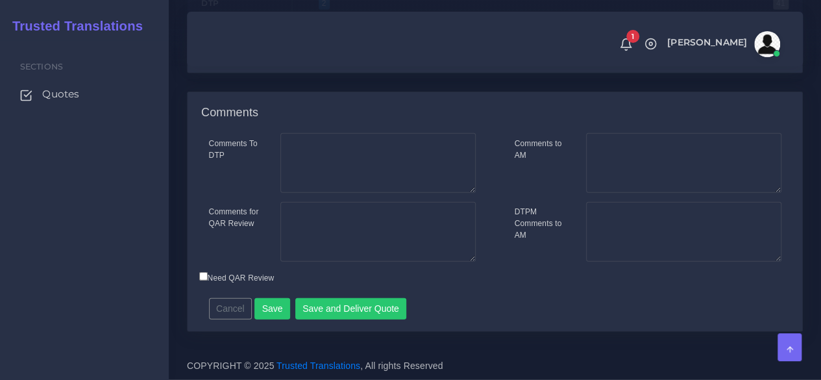
scroll to position [1870, 0]
click at [339, 308] on button "Save and Deliver Quote" at bounding box center [351, 309] width 112 height 22
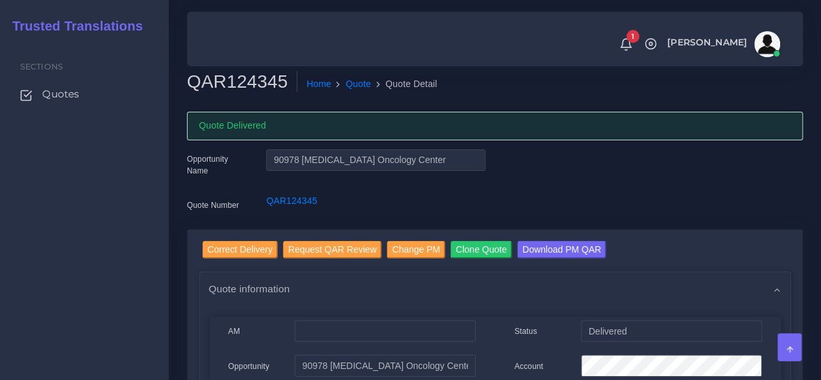
click at [121, 254] on div "Sections Quotes" at bounding box center [84, 209] width 169 height 339
click at [69, 94] on span "Quotes" at bounding box center [63, 94] width 37 height 14
